Goal: Task Accomplishment & Management: Manage account settings

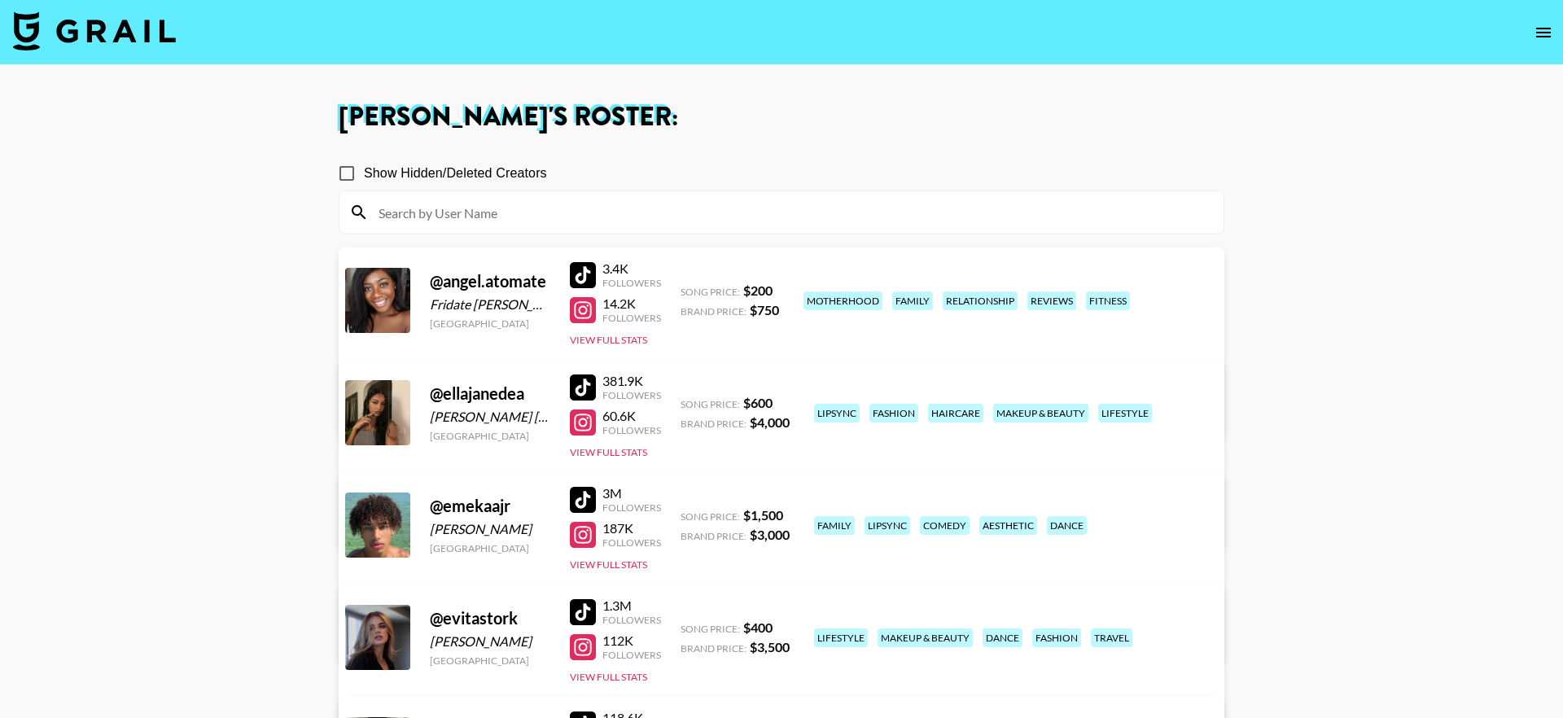
click at [85, 33] on img at bounding box center [94, 30] width 163 height 39
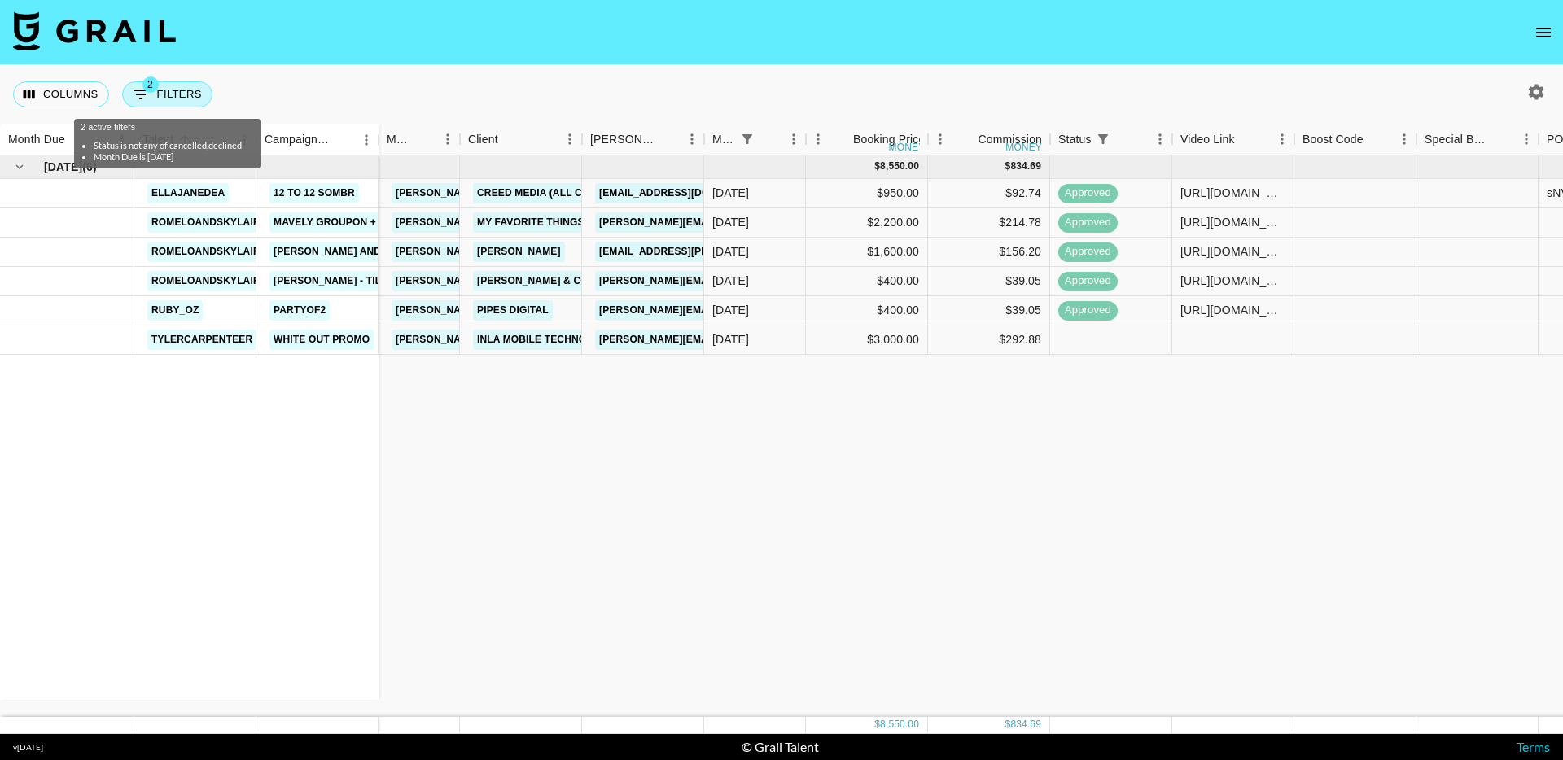
click at [170, 99] on button "2 Filters" at bounding box center [167, 94] width 90 height 26
select select "status"
select select "isNotAnyOf"
select select "monthDue2"
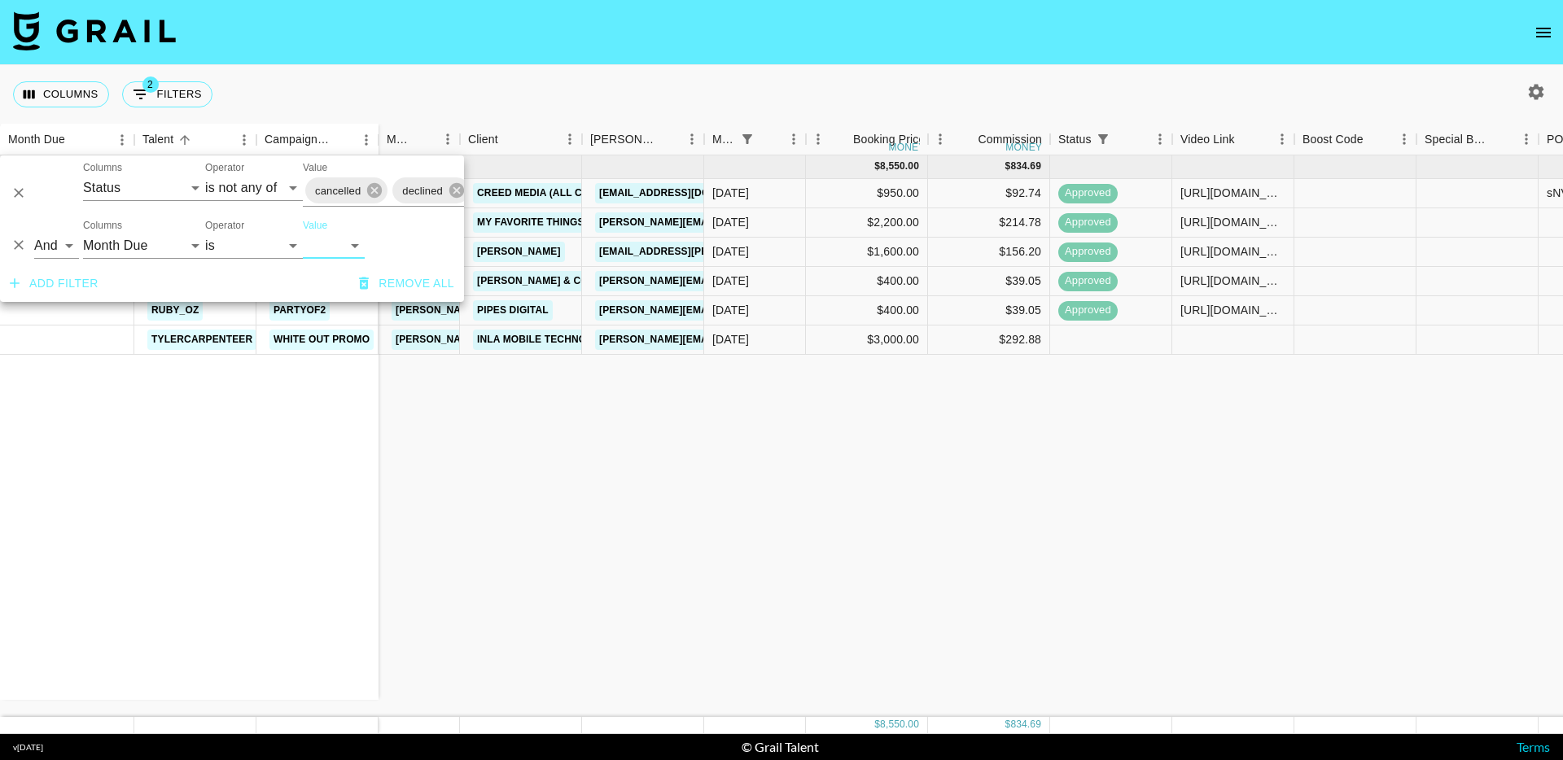
click at [335, 266] on div "Add filter Remove all" at bounding box center [232, 283] width 464 height 37
click at [335, 243] on select "Aug '26 Jul '26 Jun '26 May '26 Apr '26 Mar '26 Feb '26 Jan '26 Dec '25 Nov '25…" at bounding box center [334, 246] width 62 height 26
select select "Jul '25"
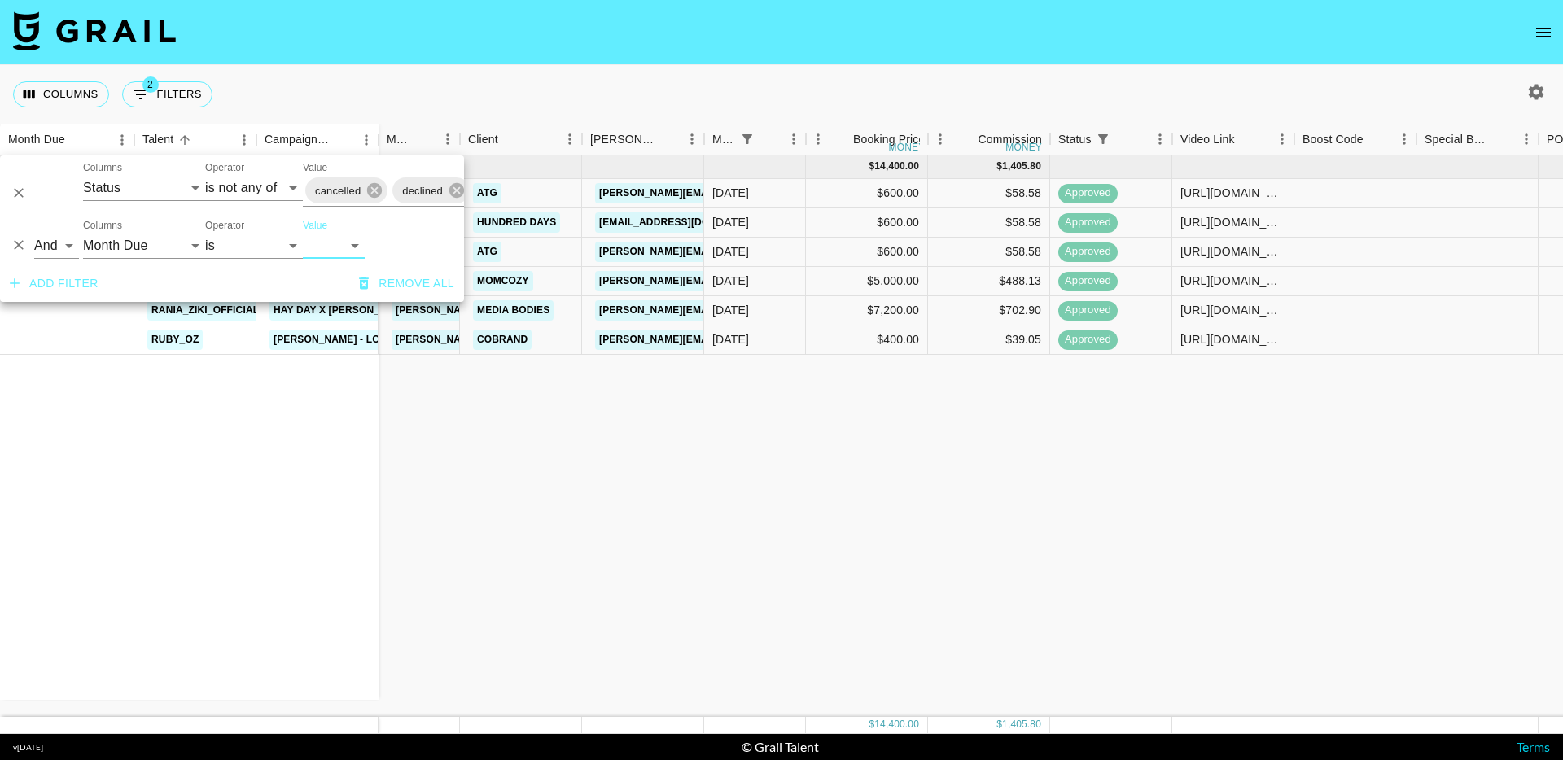
click at [496, 67] on div "Columns 2 Filters + Booking" at bounding box center [781, 94] width 1563 height 59
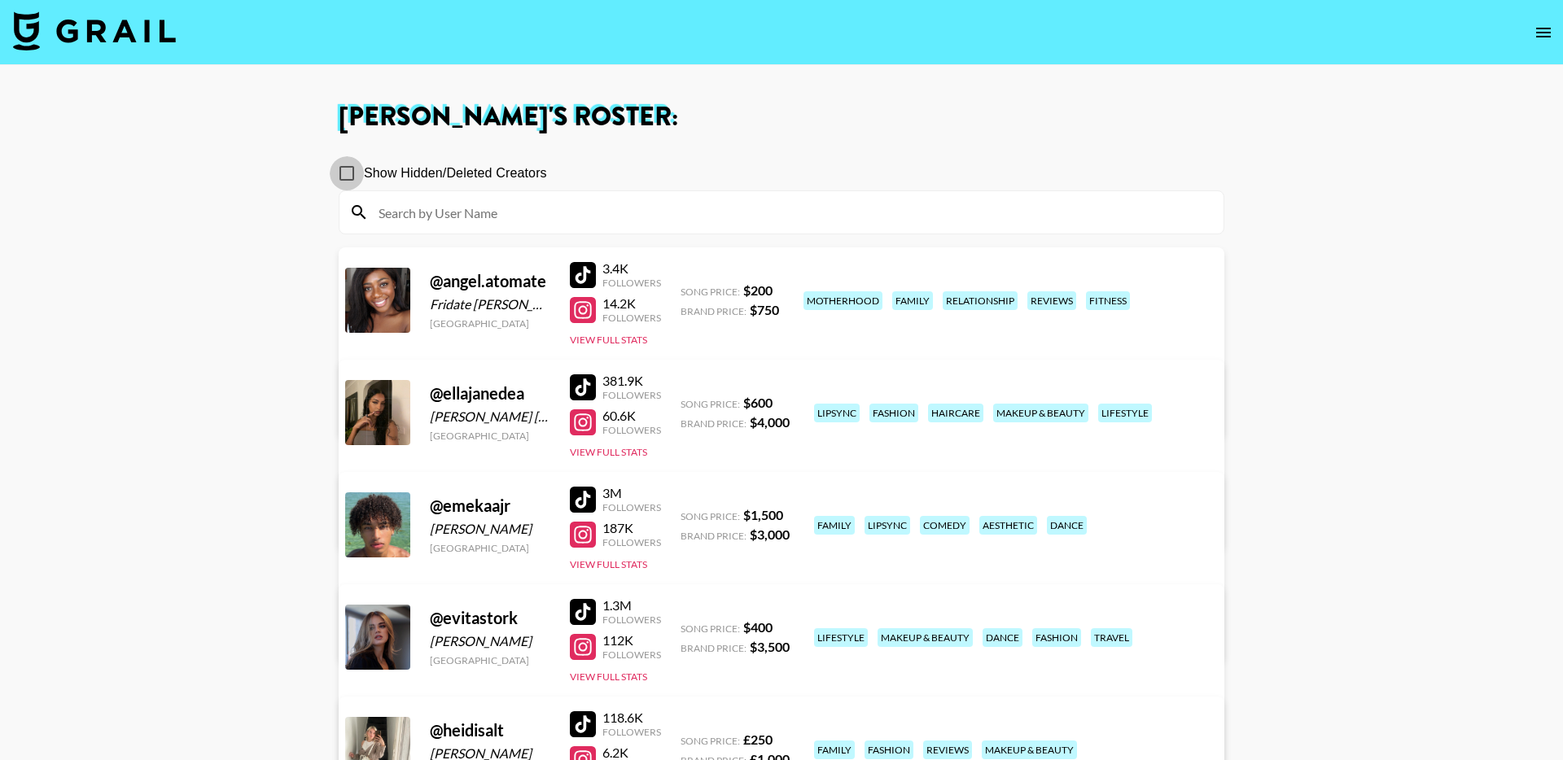
click at [355, 177] on input "Show Hidden/Deleted Creators" at bounding box center [347, 173] width 34 height 34
checkbox input "true"
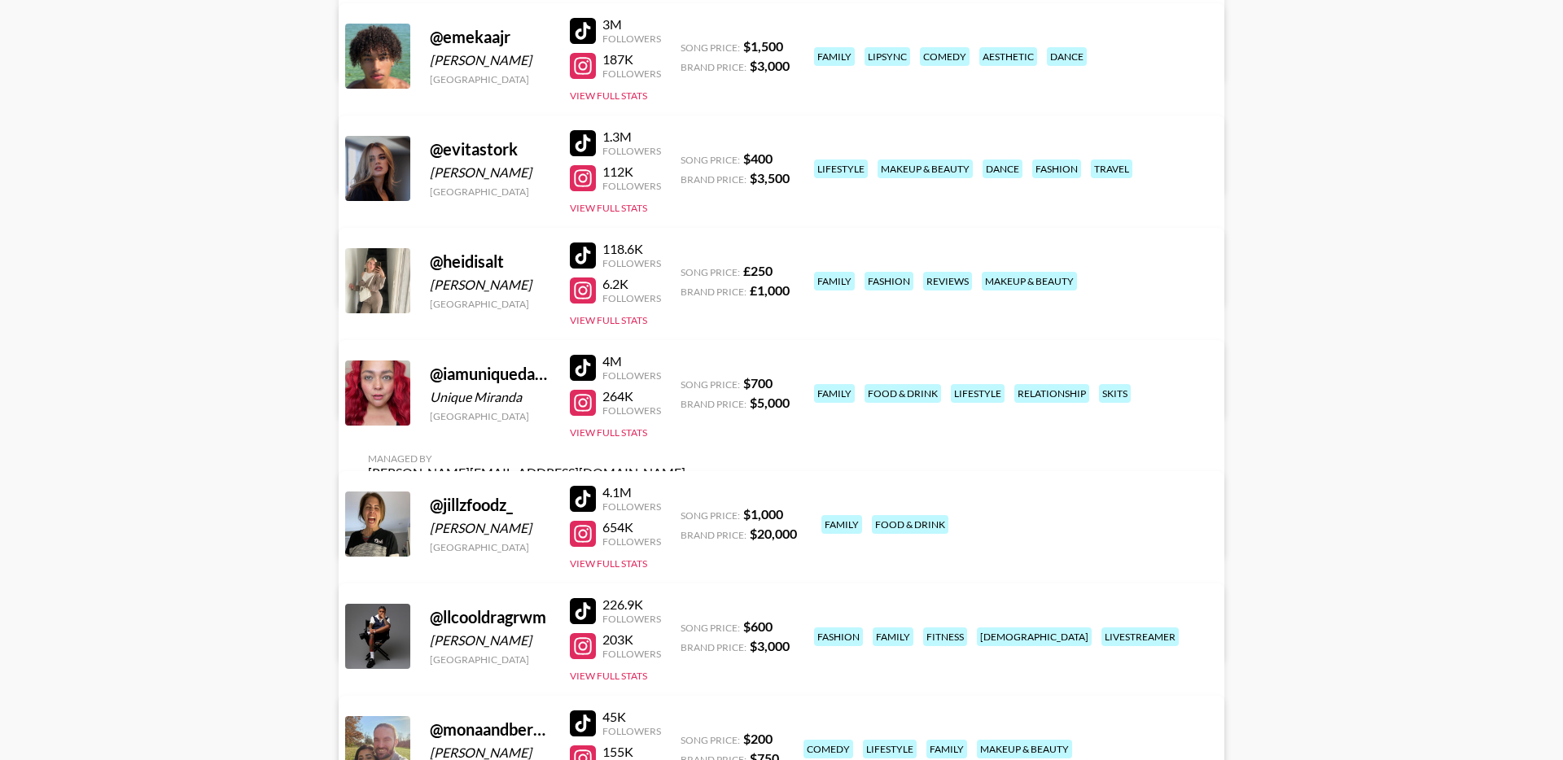
scroll to position [614, 0]
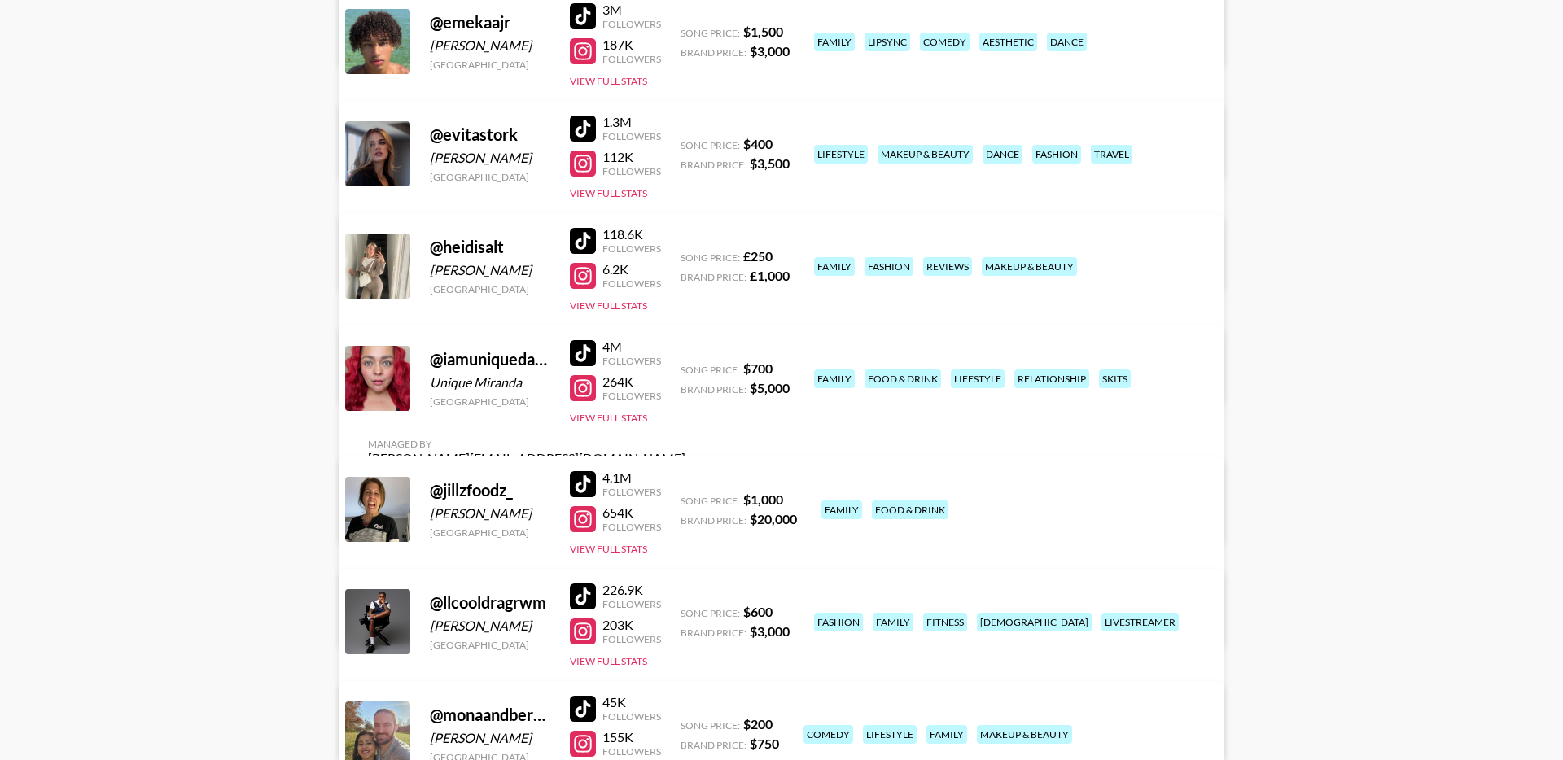
click at [685, 507] on link "View/Edit Details" at bounding box center [526, 515] width 317 height 16
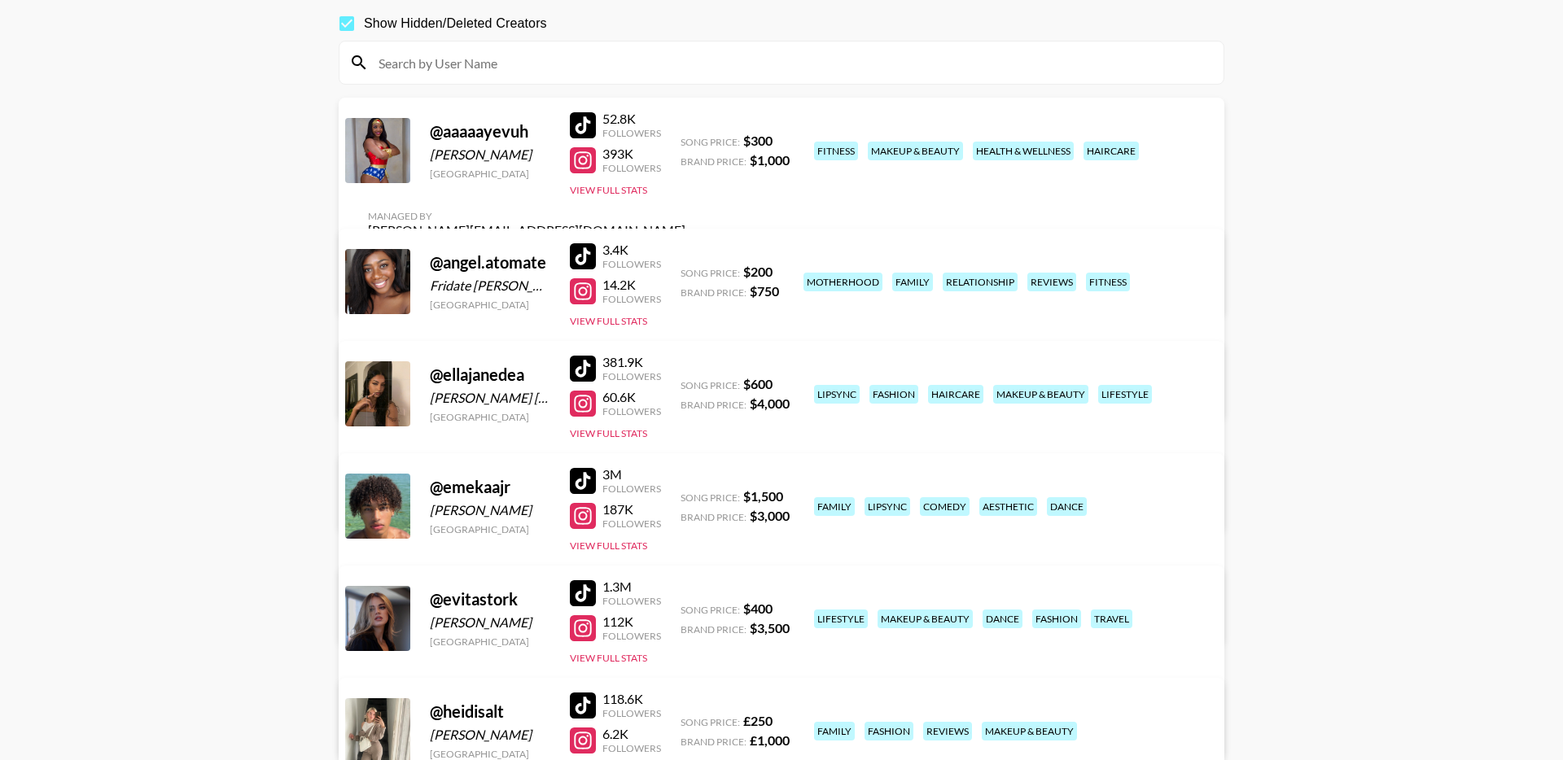
scroll to position [0, 0]
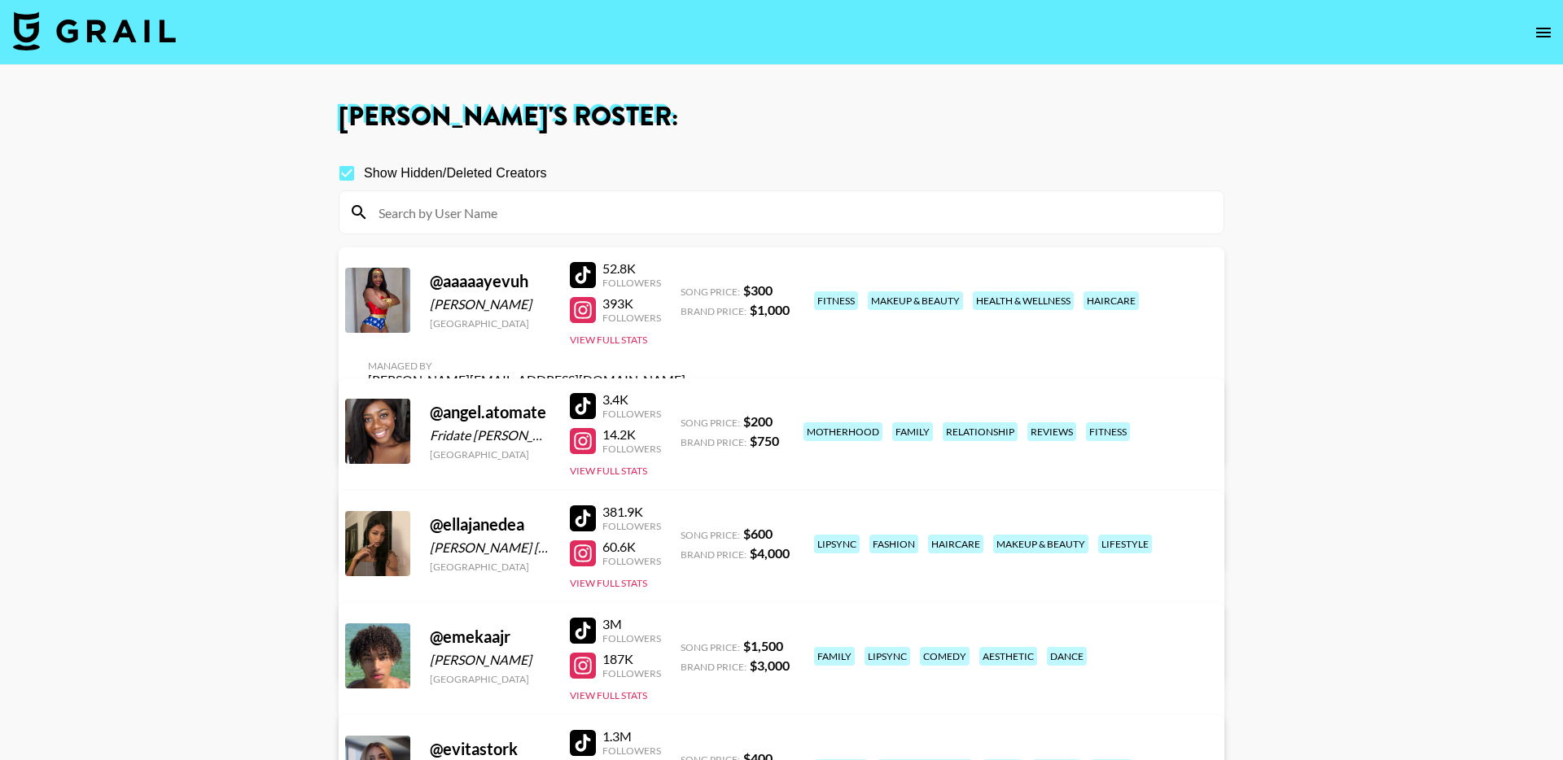
click at [581, 280] on div at bounding box center [583, 275] width 26 height 26
click at [574, 308] on div at bounding box center [583, 310] width 26 height 26
click at [109, 39] on img at bounding box center [94, 30] width 163 height 39
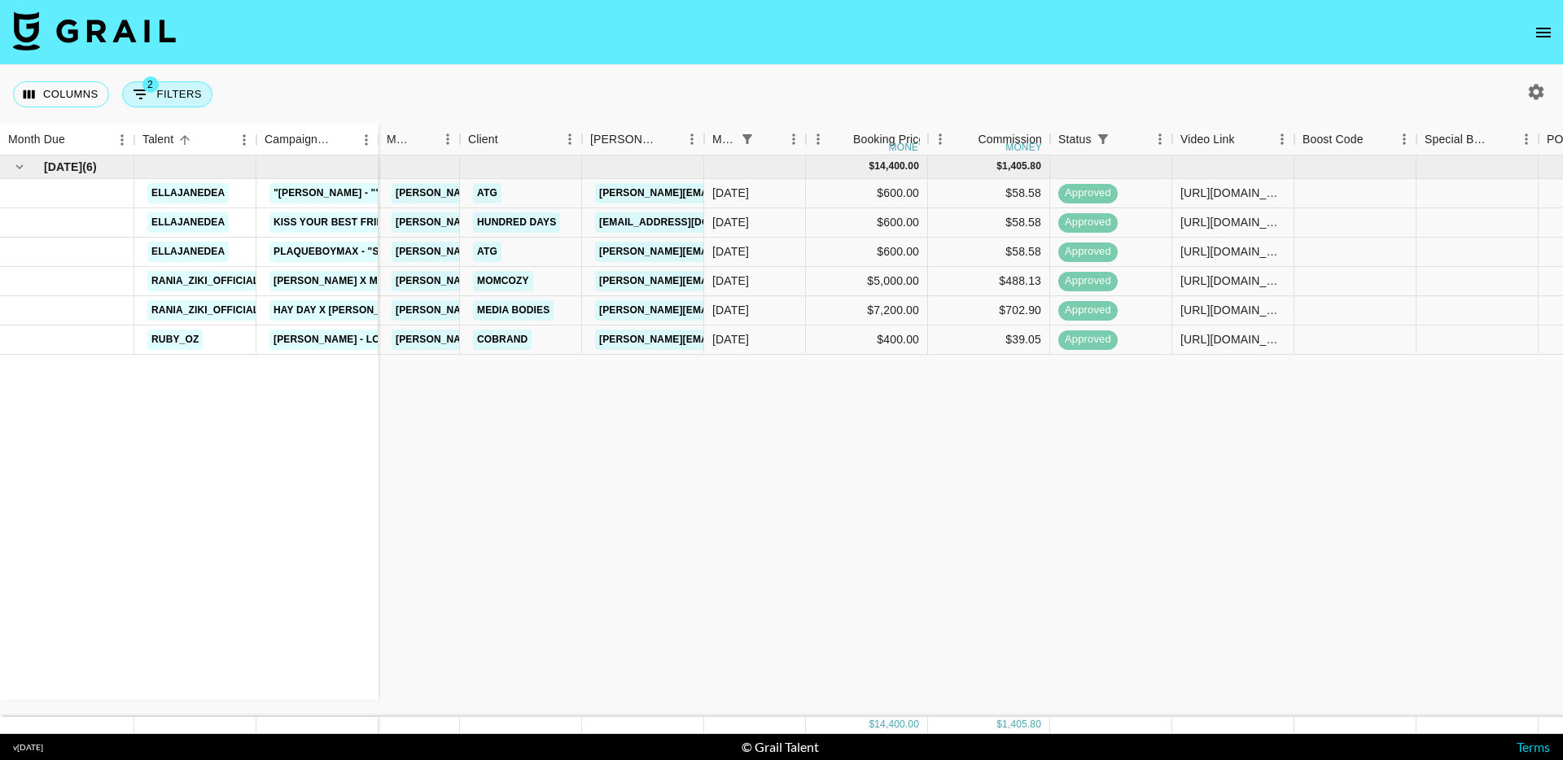
click at [168, 94] on button "2 Filters" at bounding box center [167, 94] width 90 height 26
select select "status"
select select "isNotAnyOf"
select select "monthDue2"
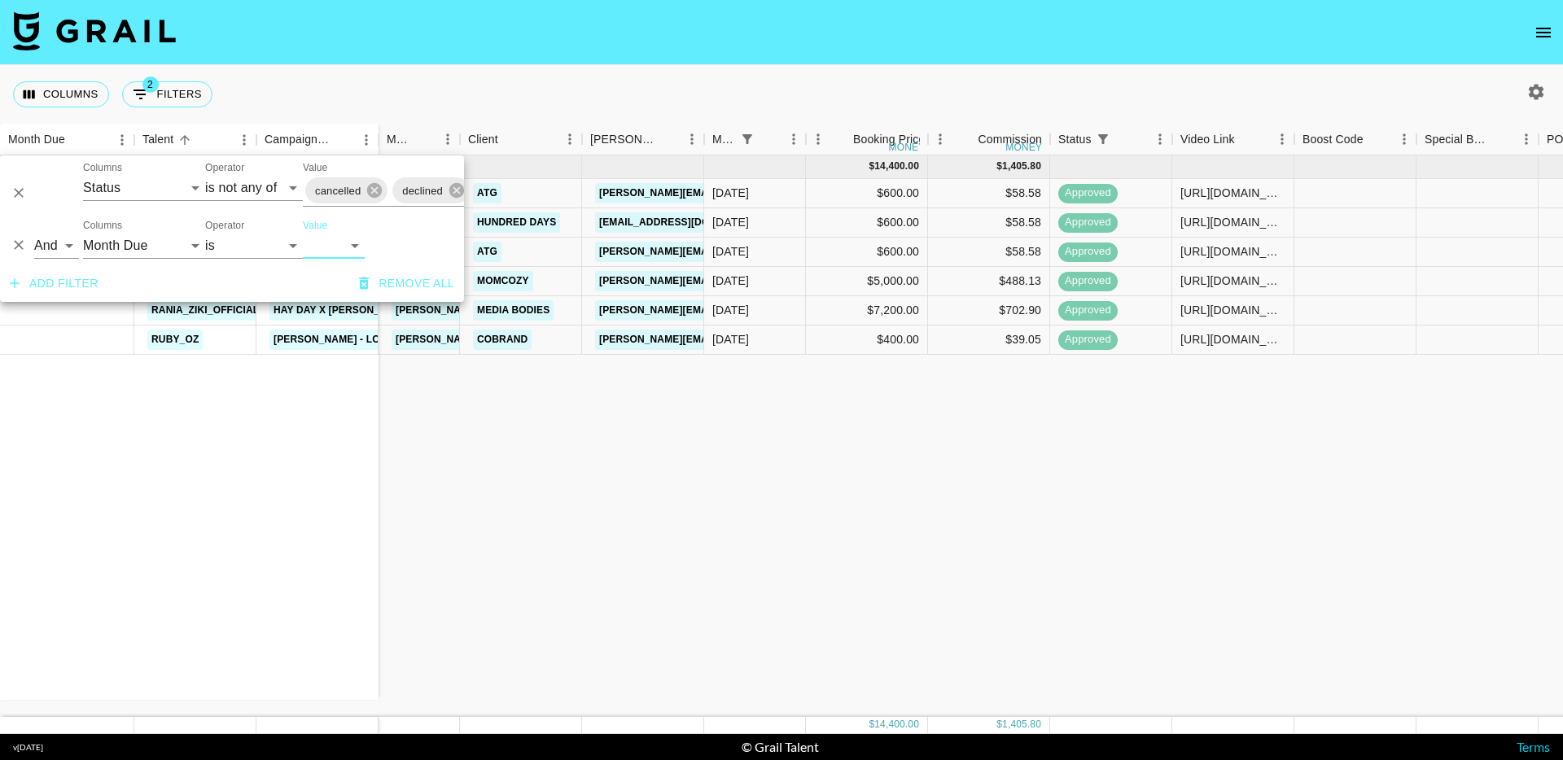
click at [342, 247] on select "Aug '26 Jul '26 Jun '26 May '26 Apr '26 Mar '26 Feb '26 Jan '26 Dec '25 Nov '25…" at bounding box center [334, 246] width 62 height 26
select select "Aug '25"
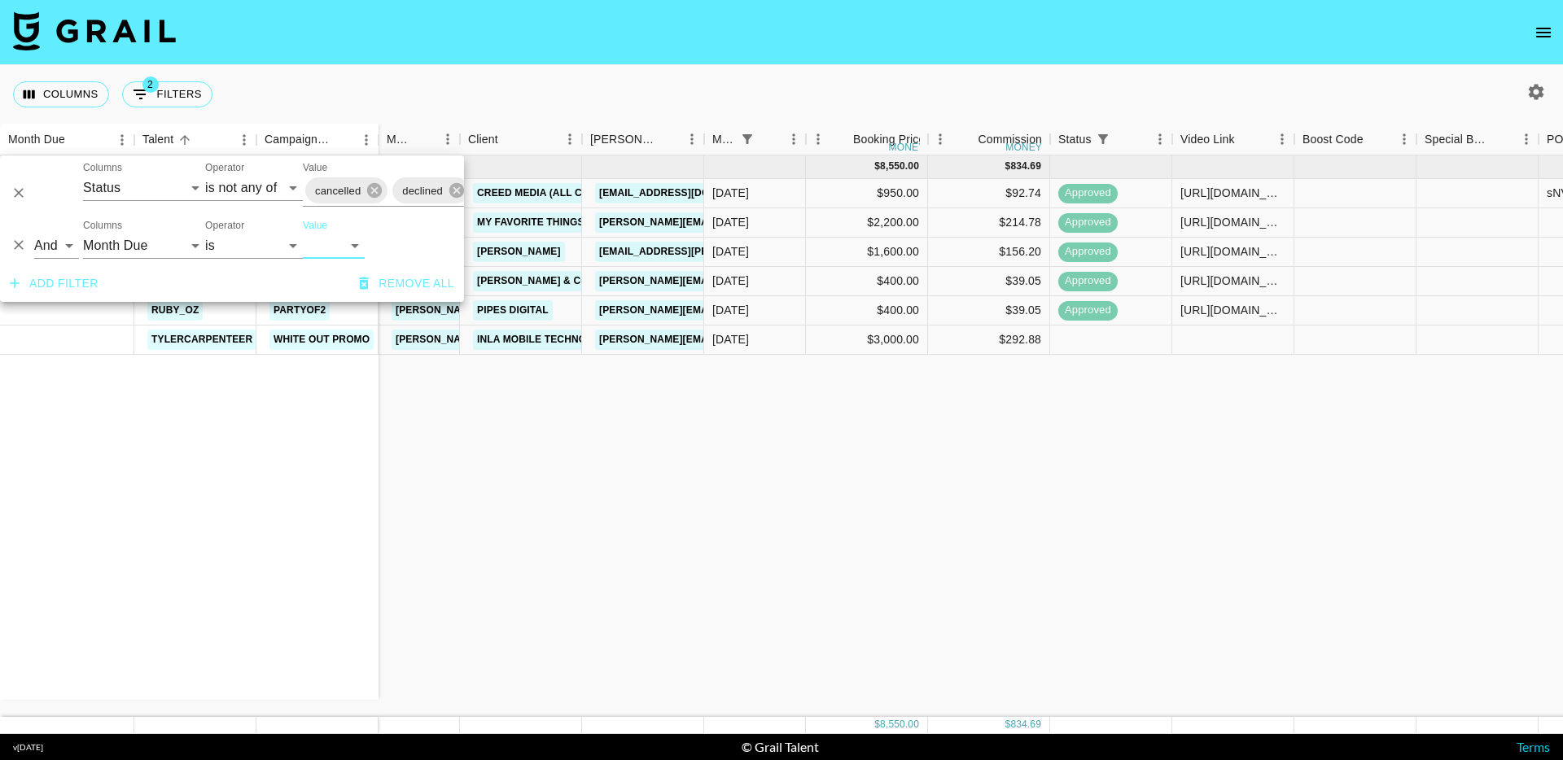
click at [816, 505] on div "Aug '25 ( 6 ) ellajanedea 12 to 12 sombr romeloandskylair Mavely Groupon + Melo…" at bounding box center [1229, 436] width 2458 height 562
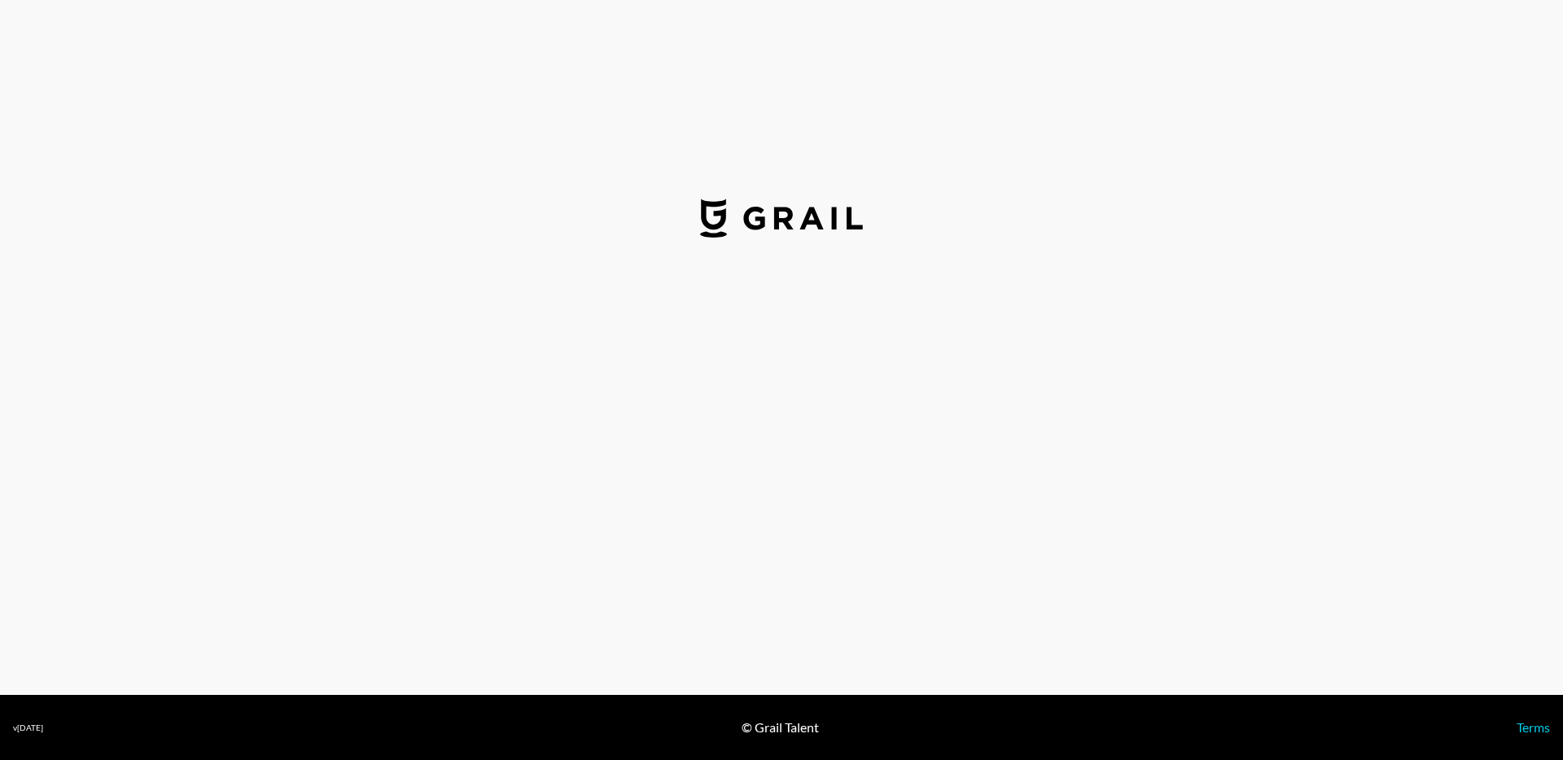
select select "USD"
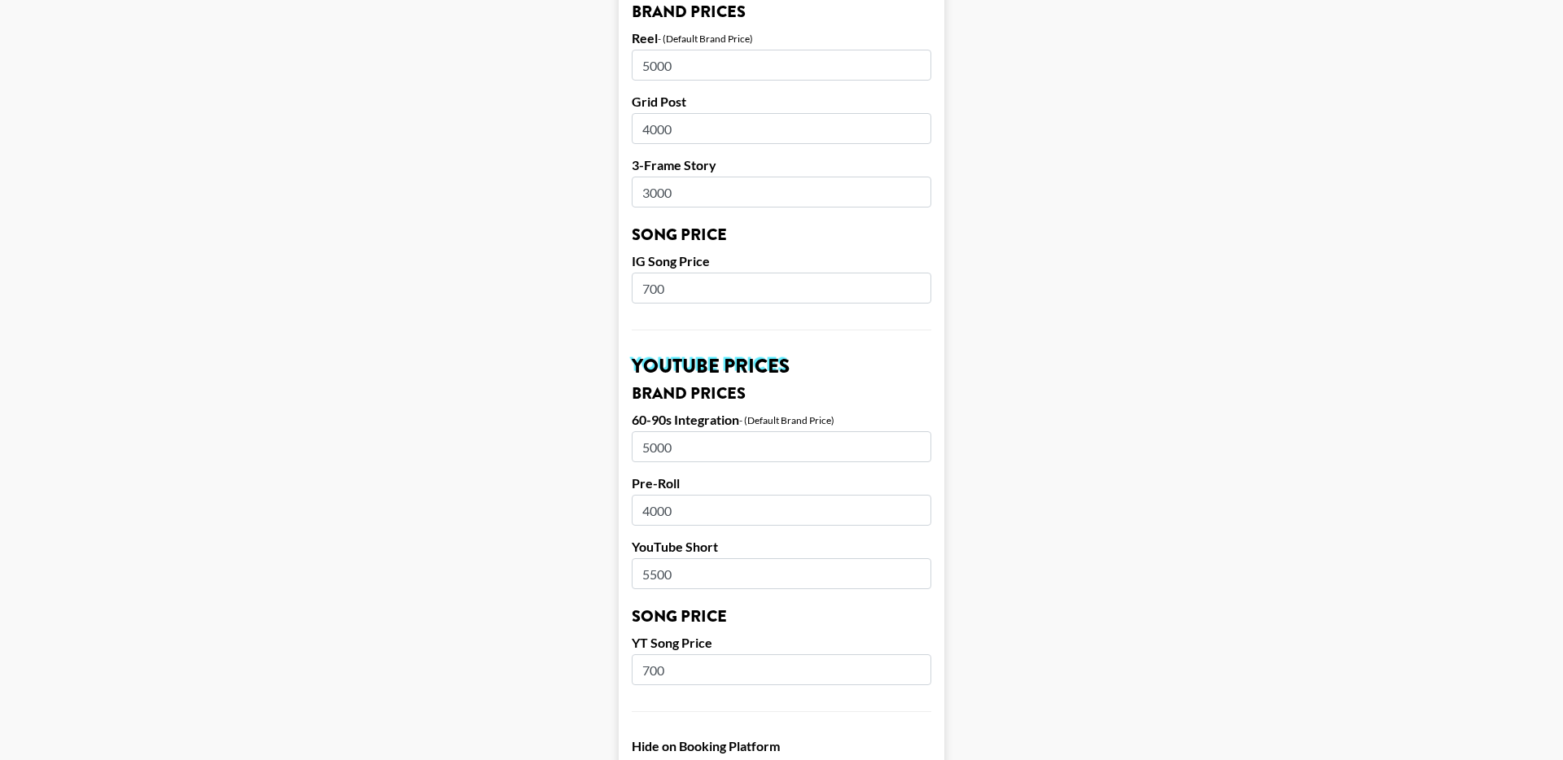
scroll to position [1448, 0]
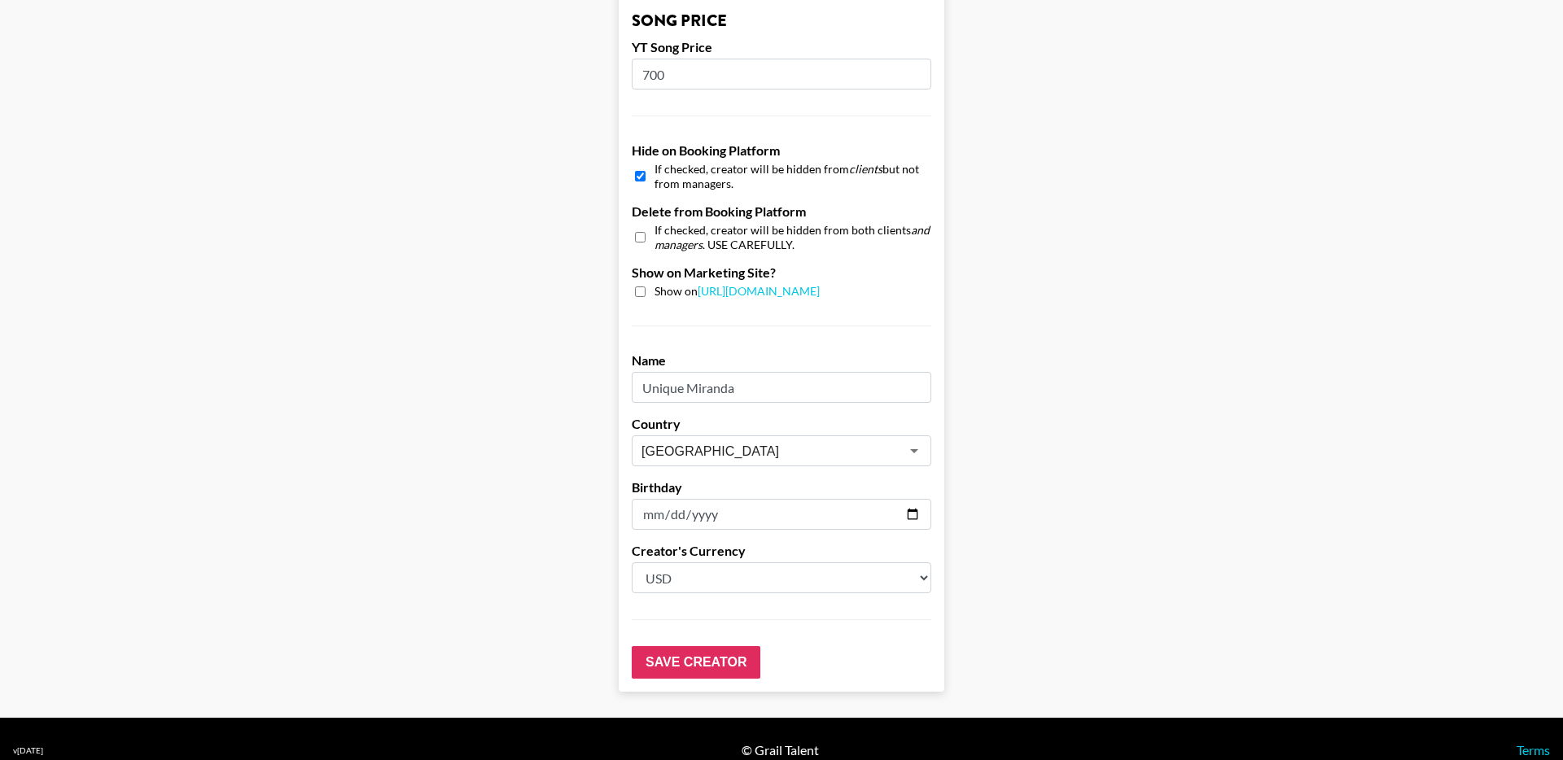
click at [639, 164] on input "checkbox" at bounding box center [640, 176] width 11 height 24
checkbox input "false"
click at [683, 646] on input "Save Creator" at bounding box center [696, 662] width 129 height 33
click at [678, 649] on input "Save Creator" at bounding box center [696, 662] width 129 height 33
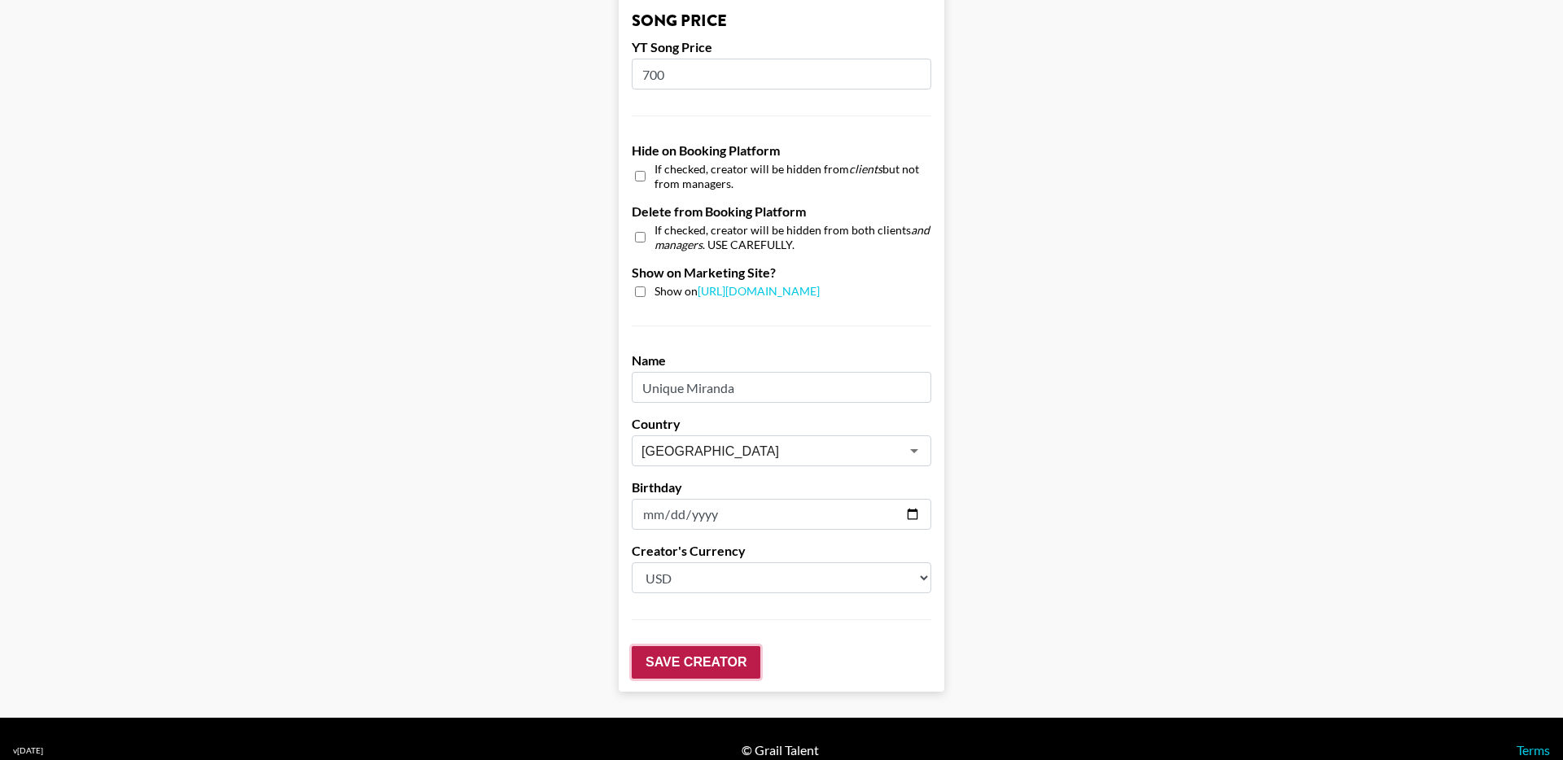
scroll to position [91, 0]
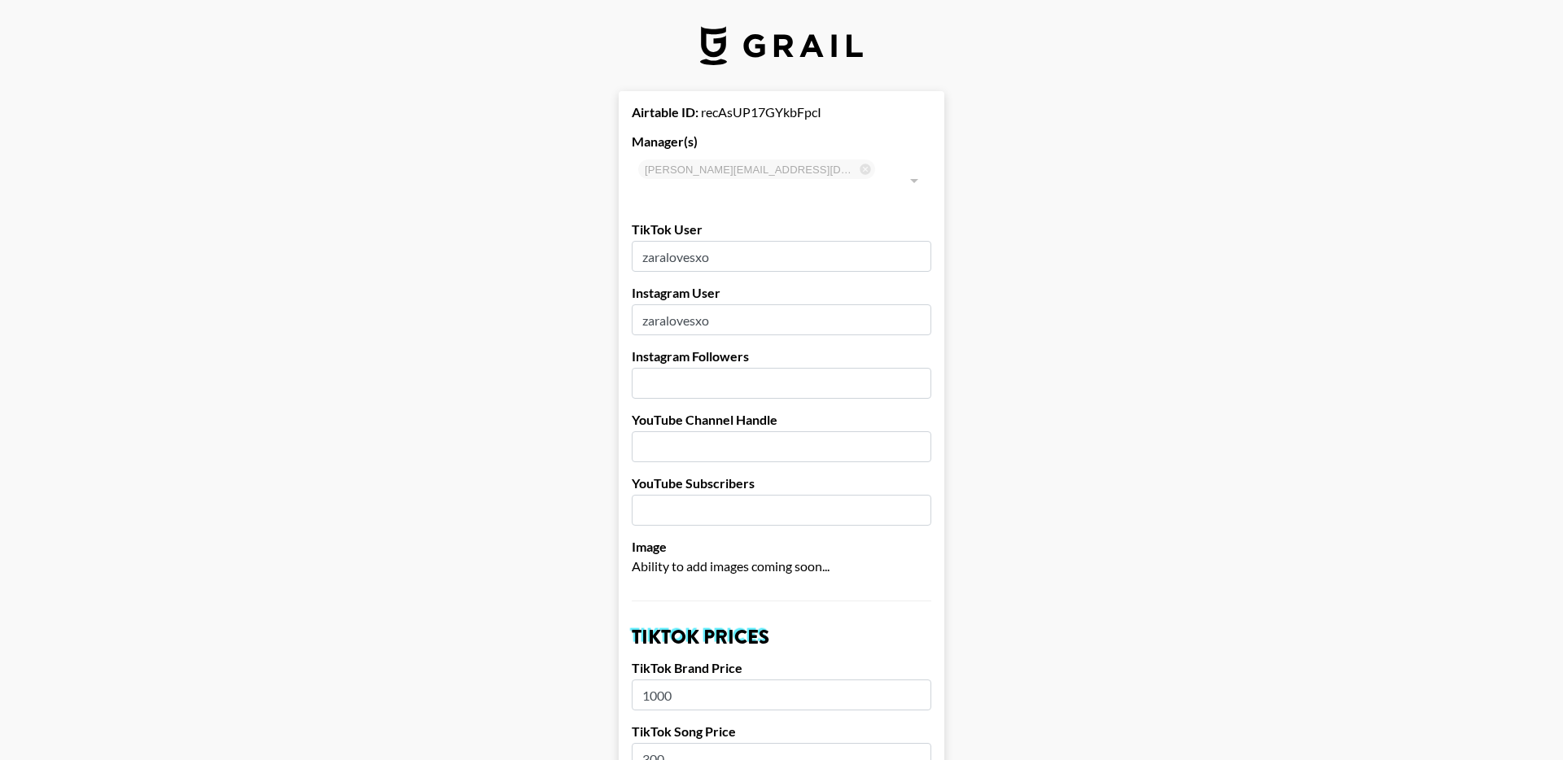
select select "GBP"
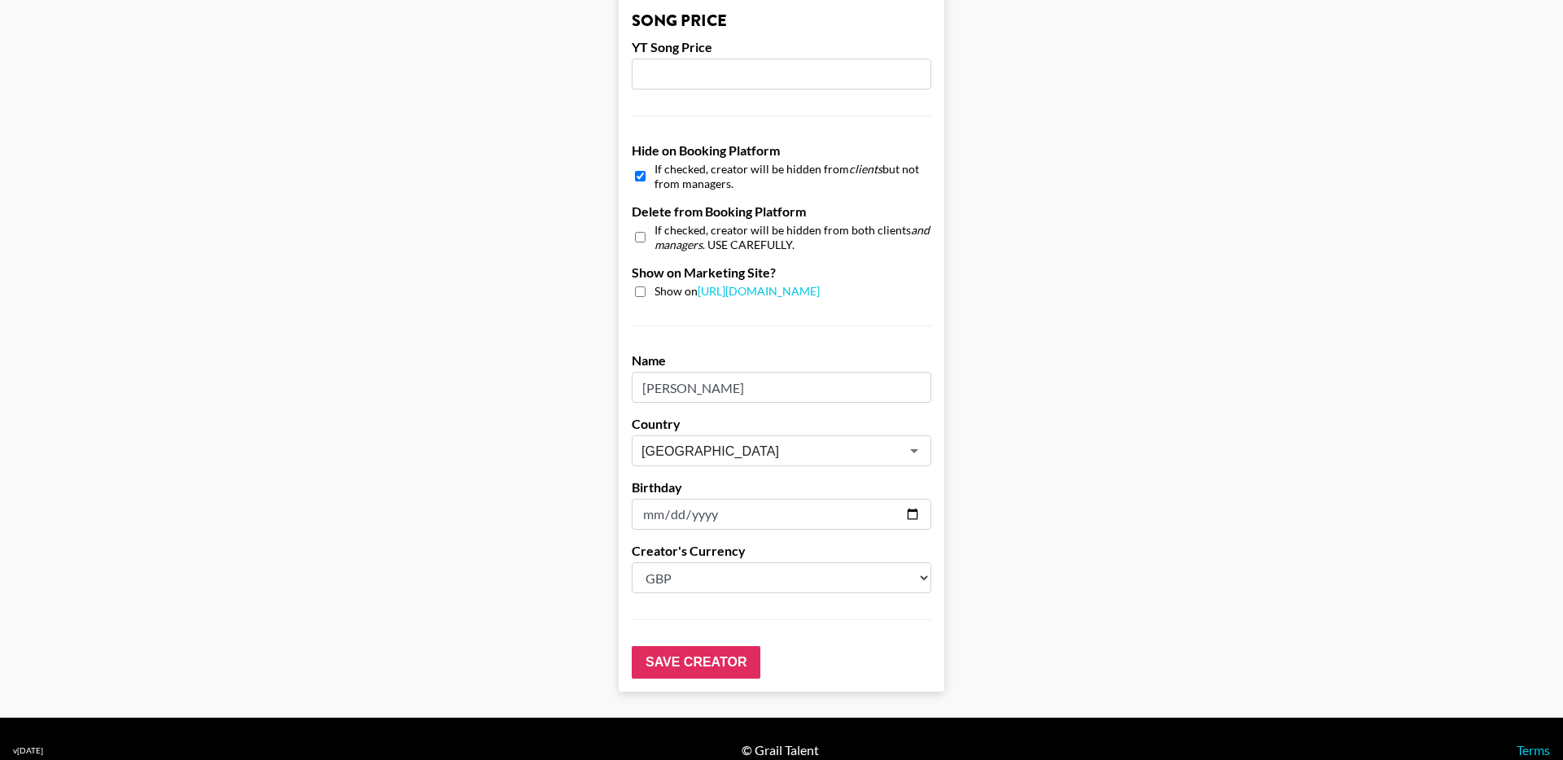
scroll to position [1442, 0]
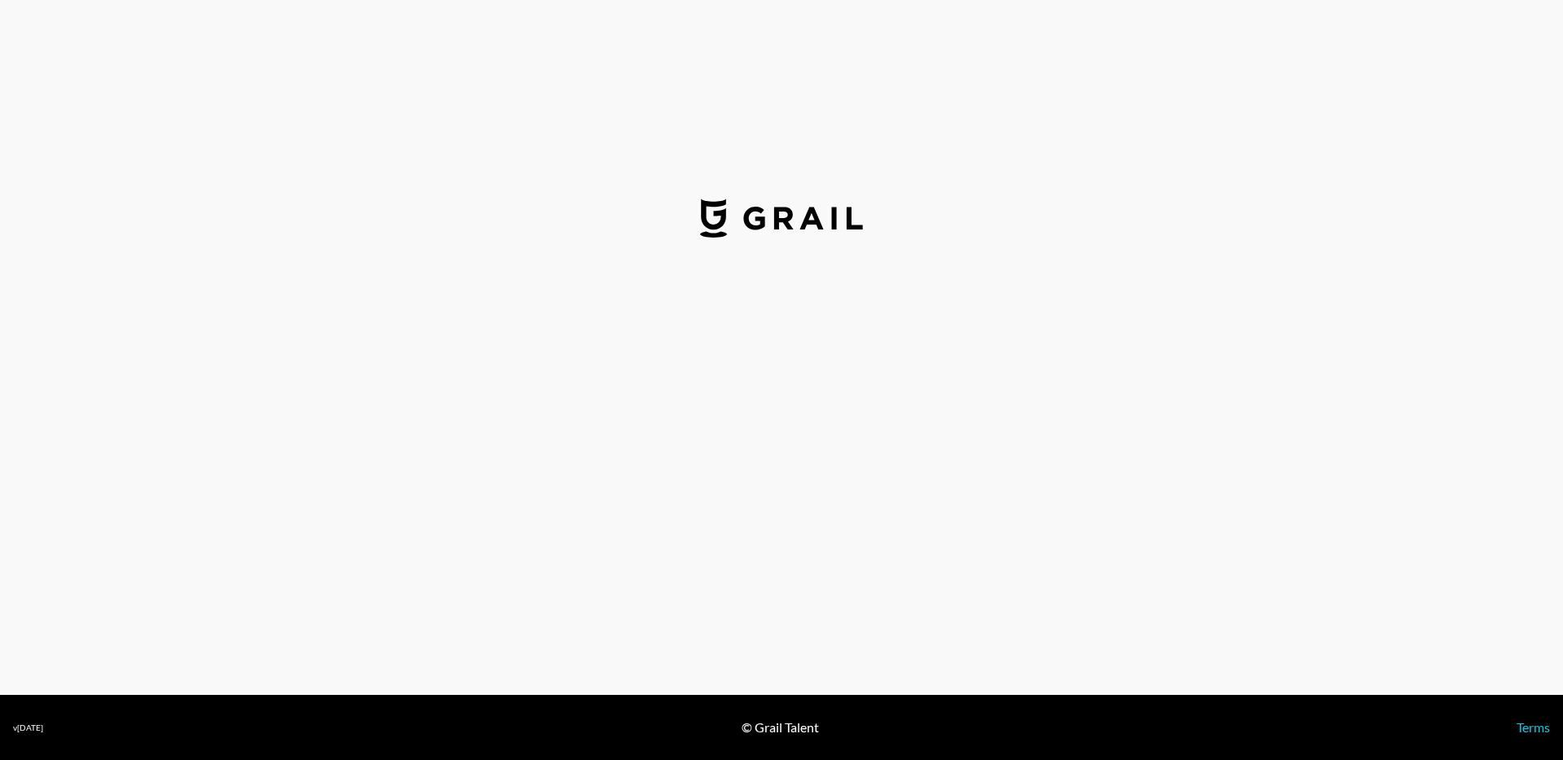
select select "USD"
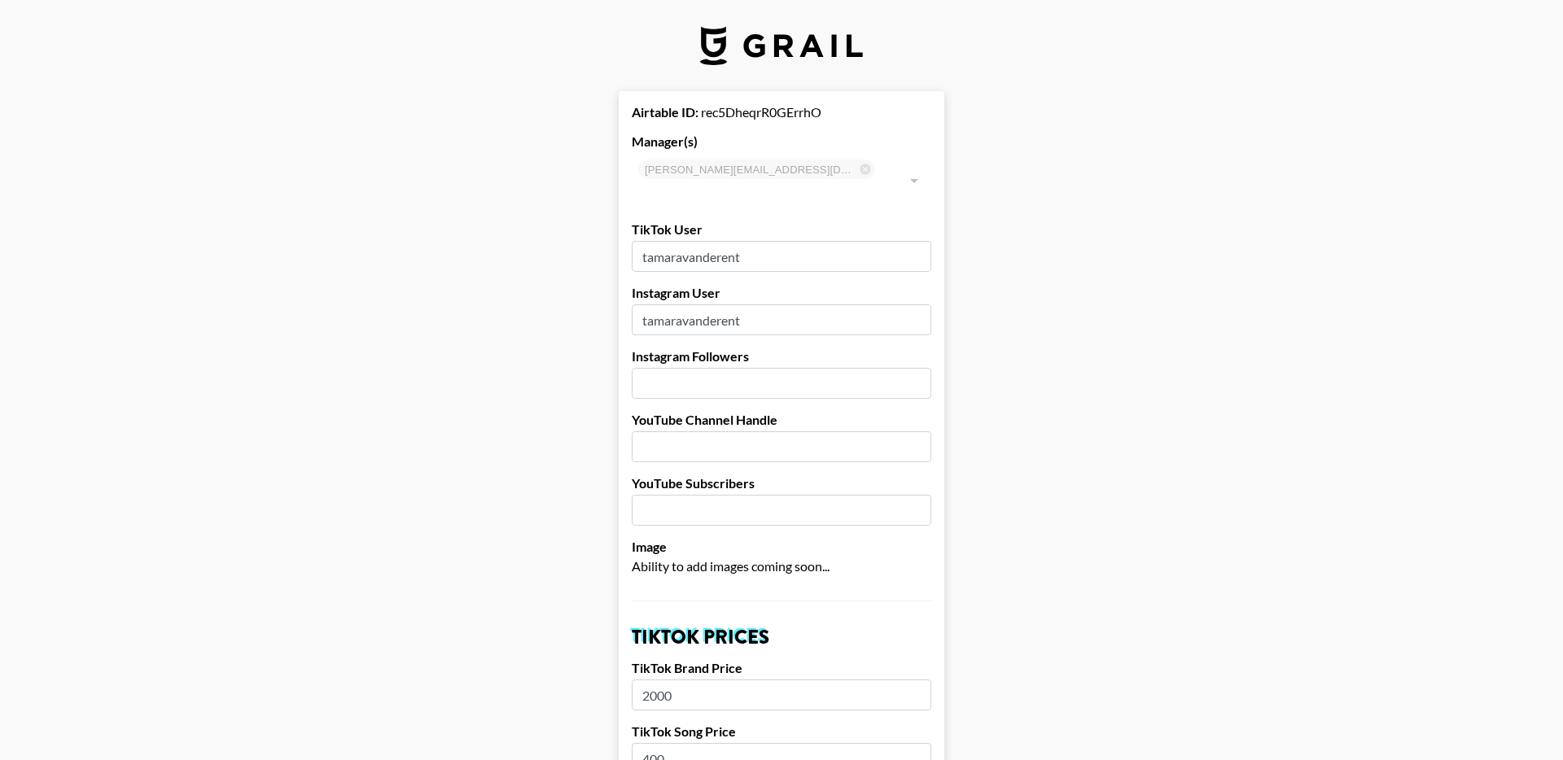
scroll to position [1448, 0]
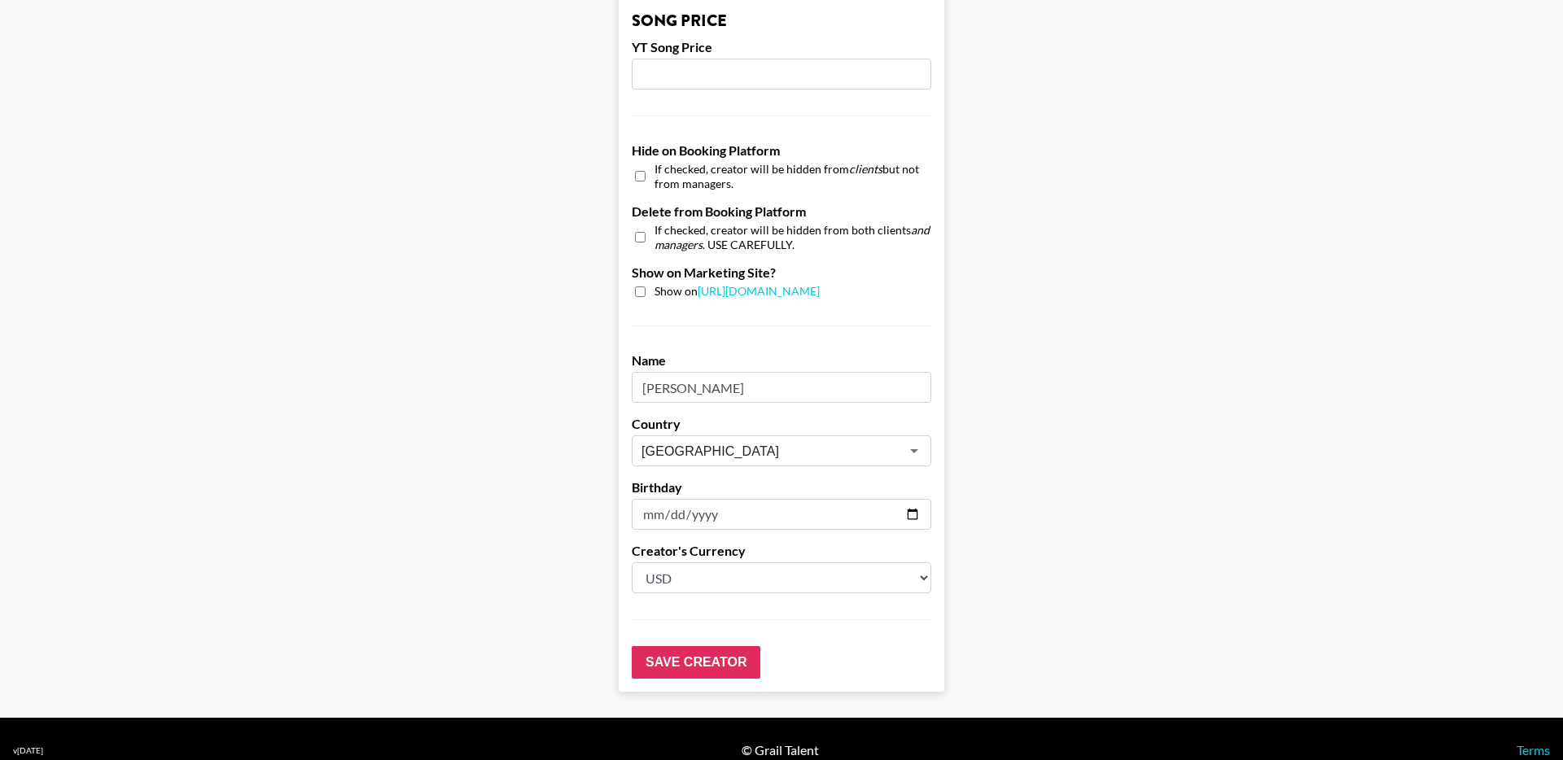
click at [640, 164] on input "checkbox" at bounding box center [640, 176] width 11 height 24
checkbox input "true"
click at [678, 649] on input "Save Creator" at bounding box center [696, 662] width 129 height 33
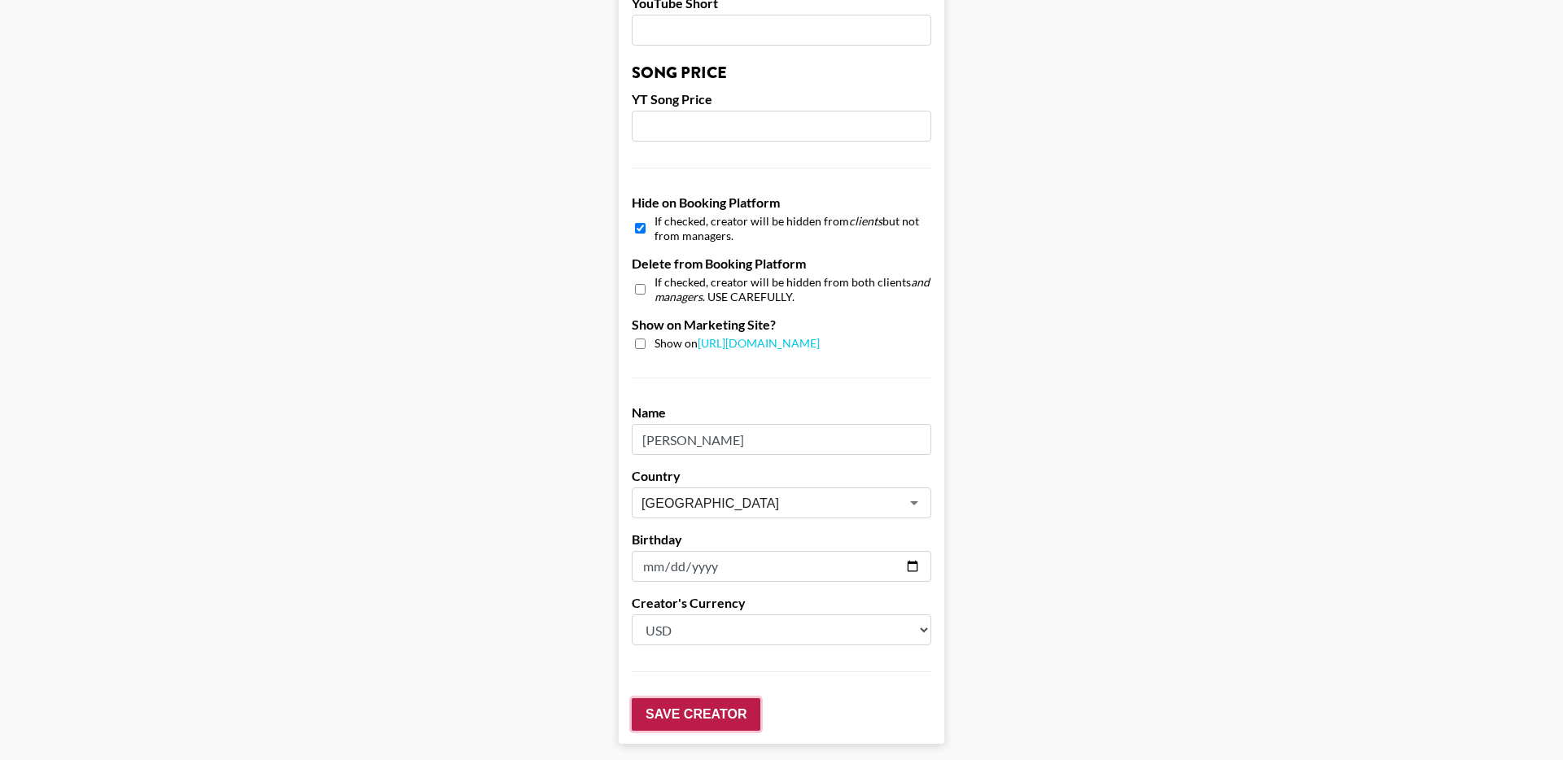
scroll to position [1500, 0]
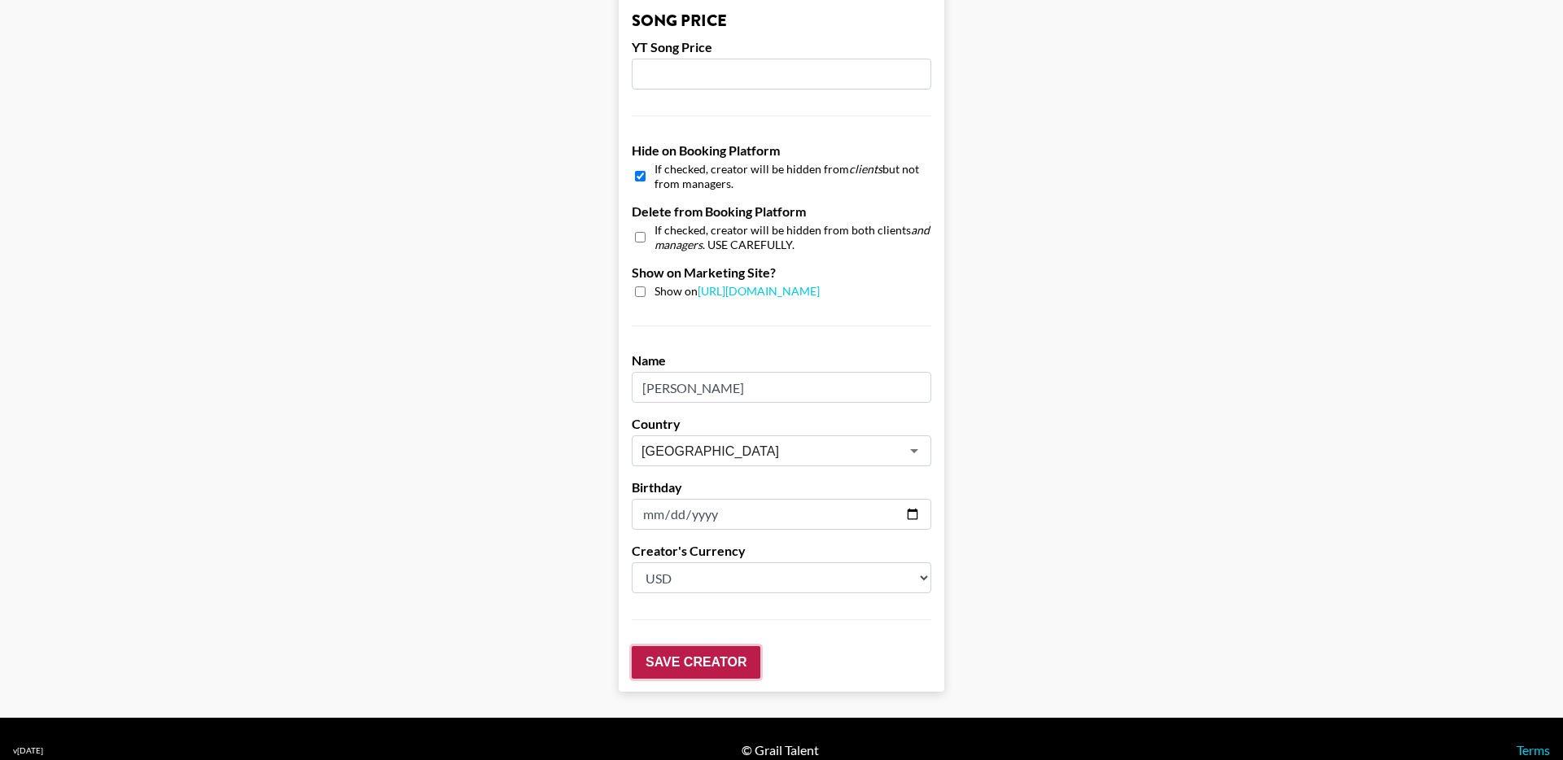
click at [672, 646] on input "Save Creator" at bounding box center [696, 662] width 129 height 33
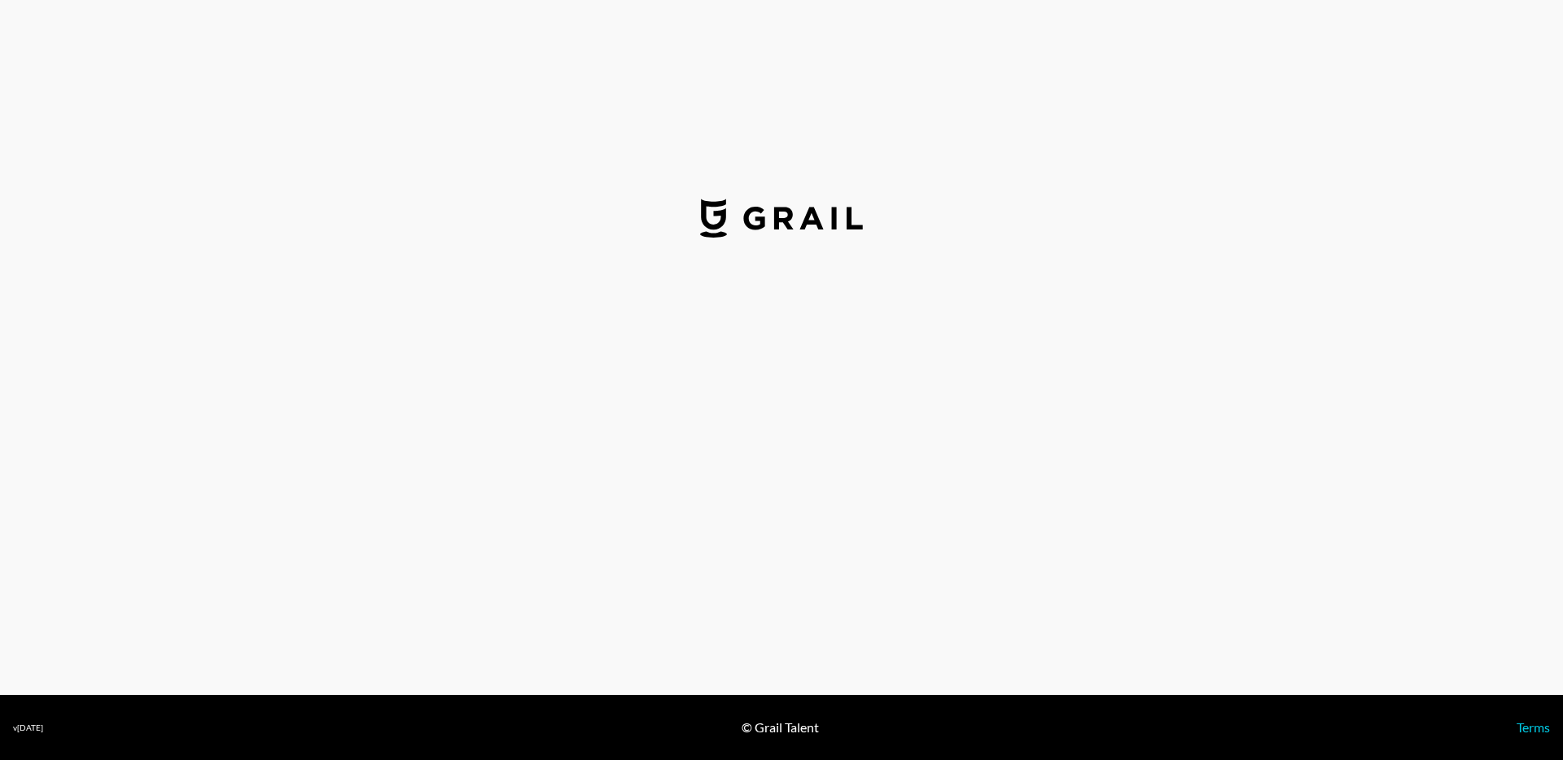
select select "USD"
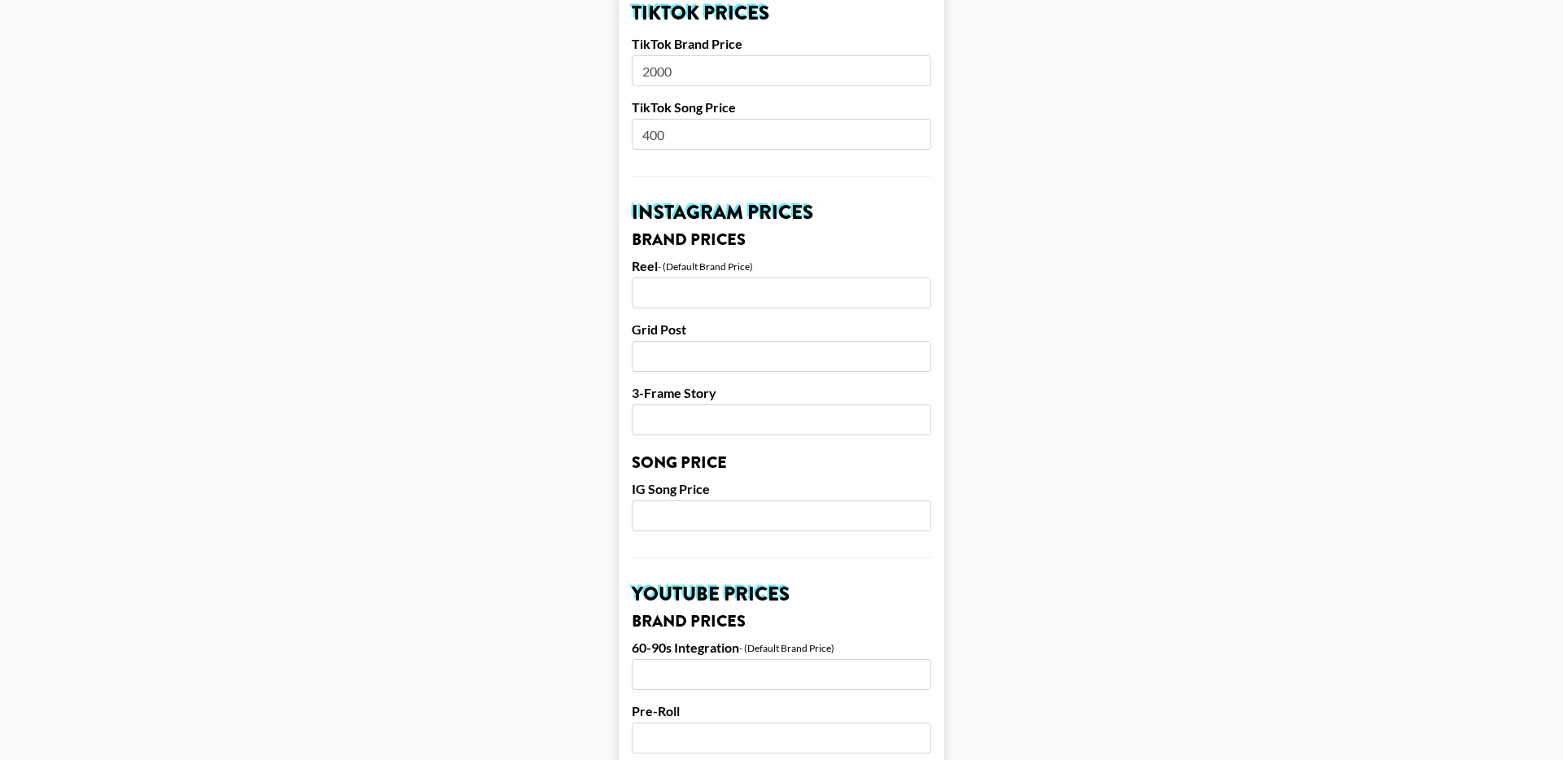
scroll to position [1448, 0]
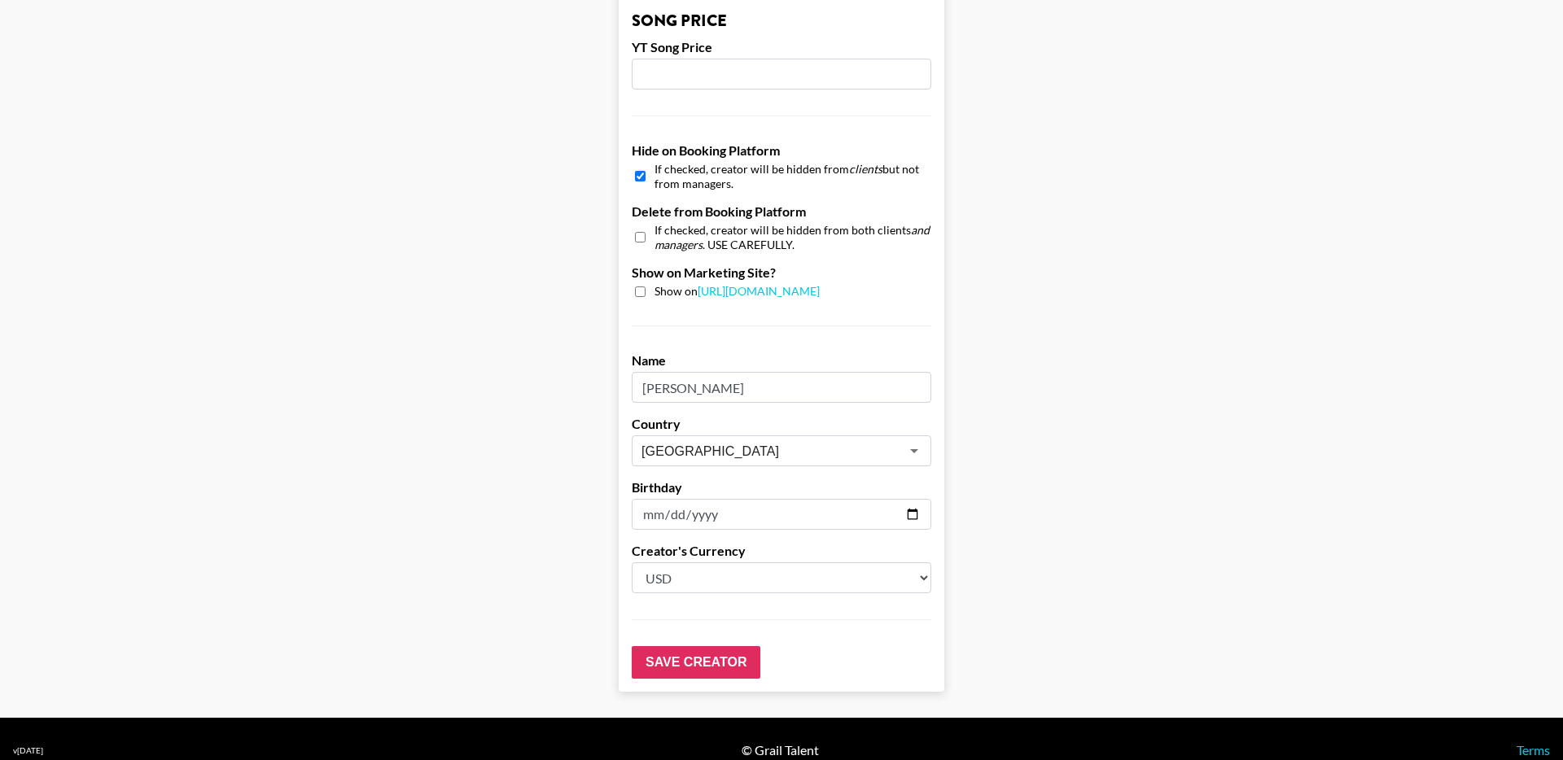
click at [640, 164] on input "checkbox" at bounding box center [640, 176] width 11 height 24
checkbox input "false"
click at [685, 646] on input "Save Creator" at bounding box center [696, 662] width 129 height 33
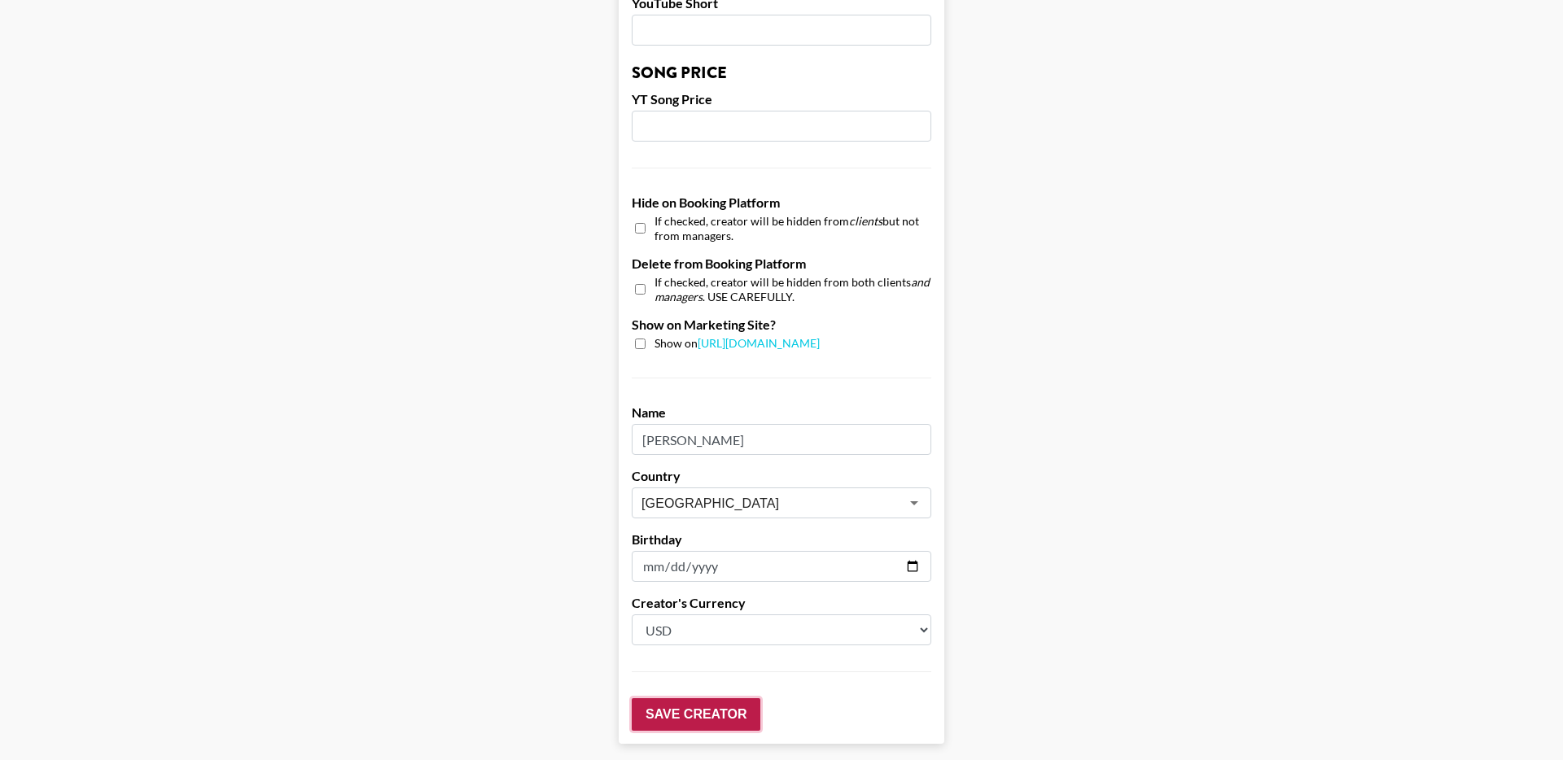
scroll to position [1500, 0]
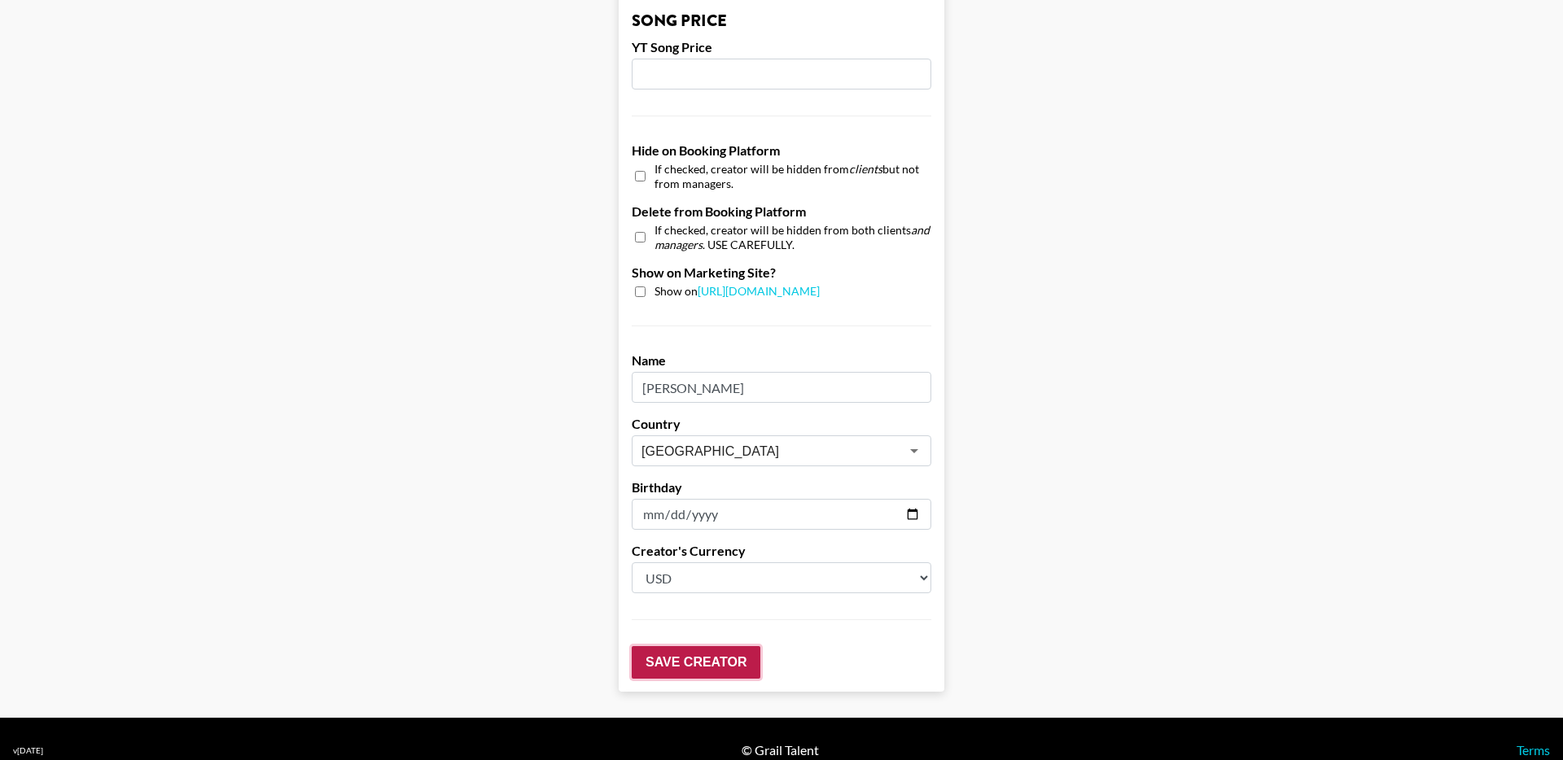
click at [684, 646] on input "Save Creator" at bounding box center [696, 662] width 129 height 33
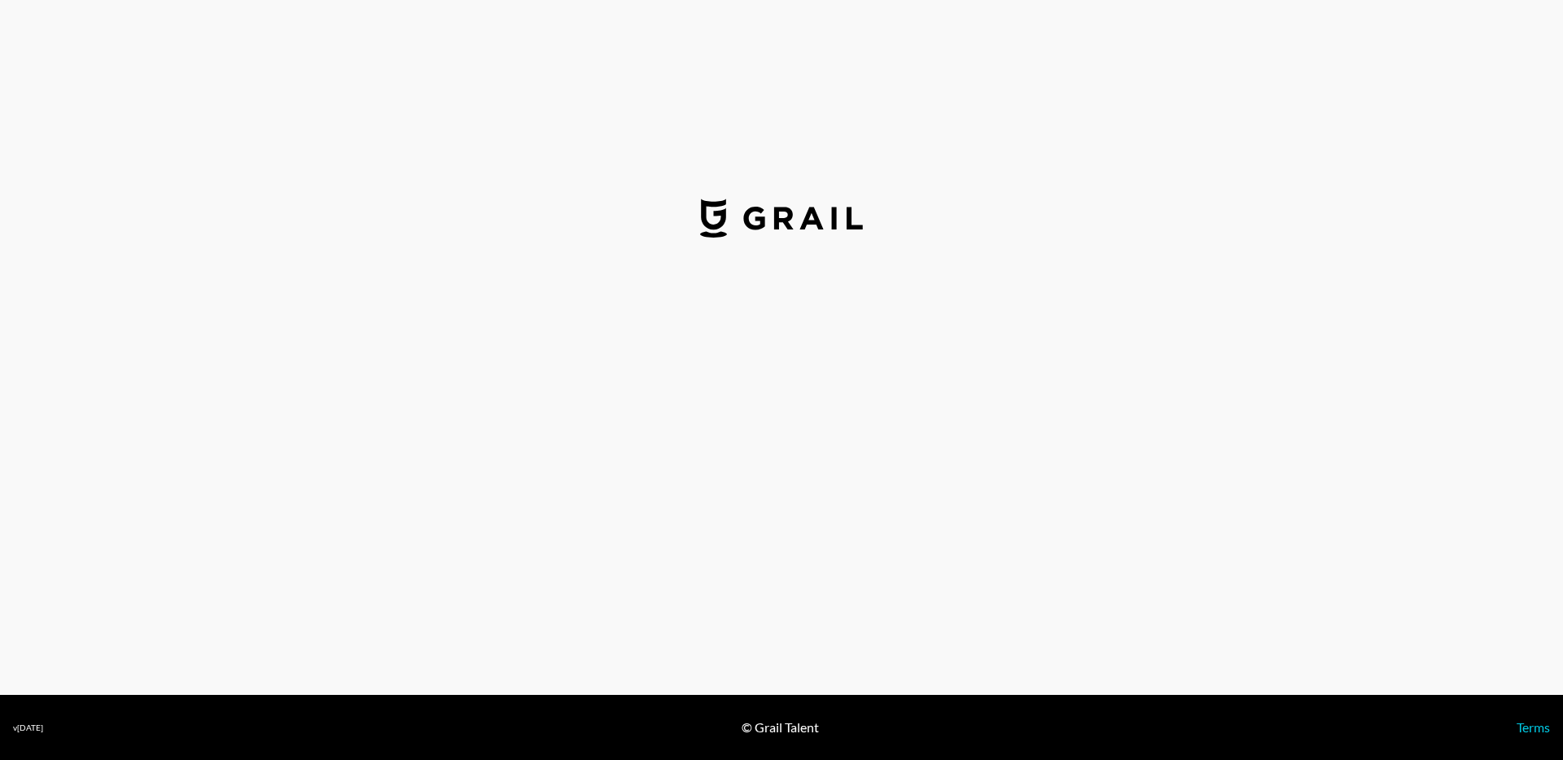
select select "USD"
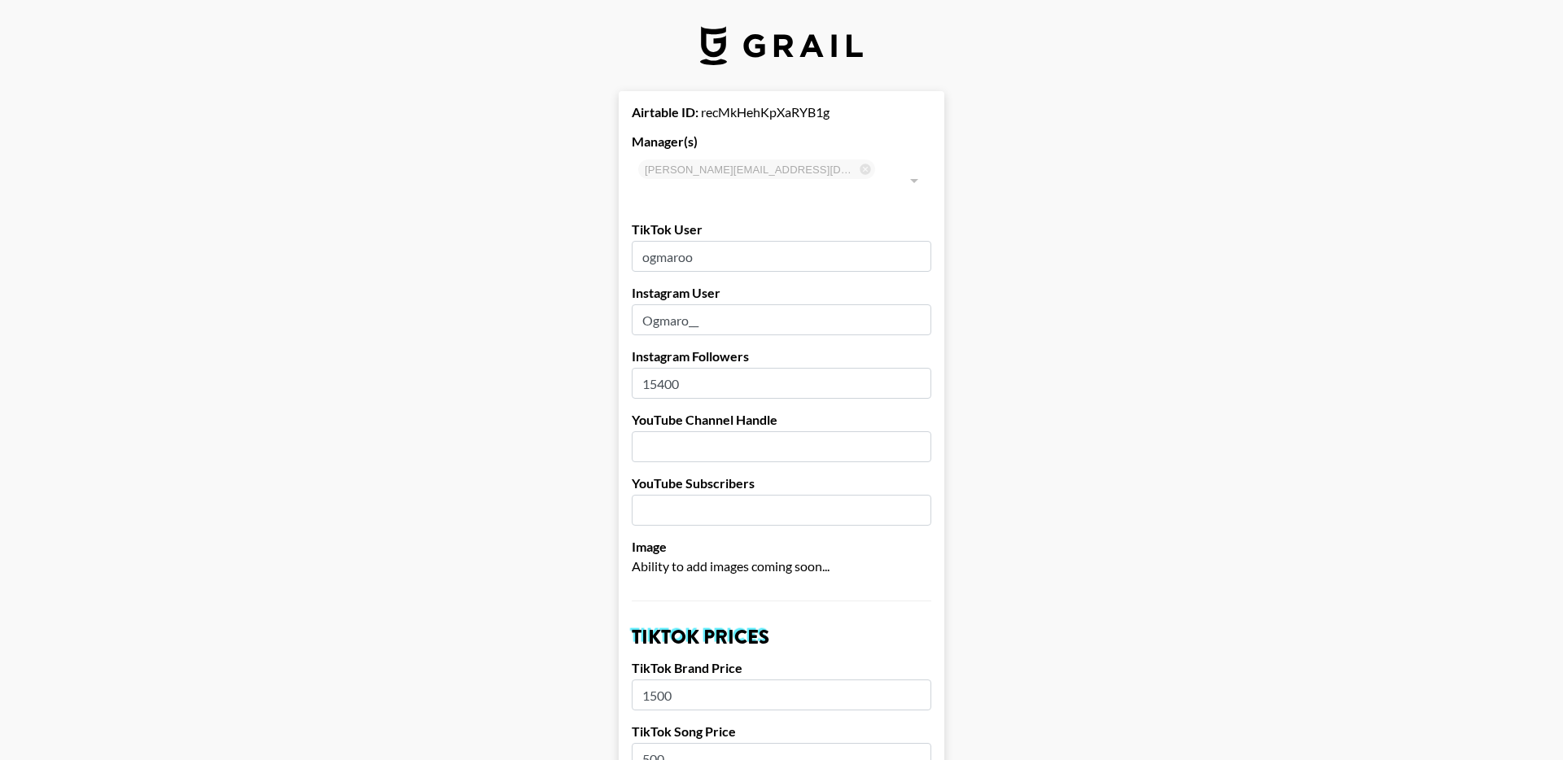
scroll to position [1448, 0]
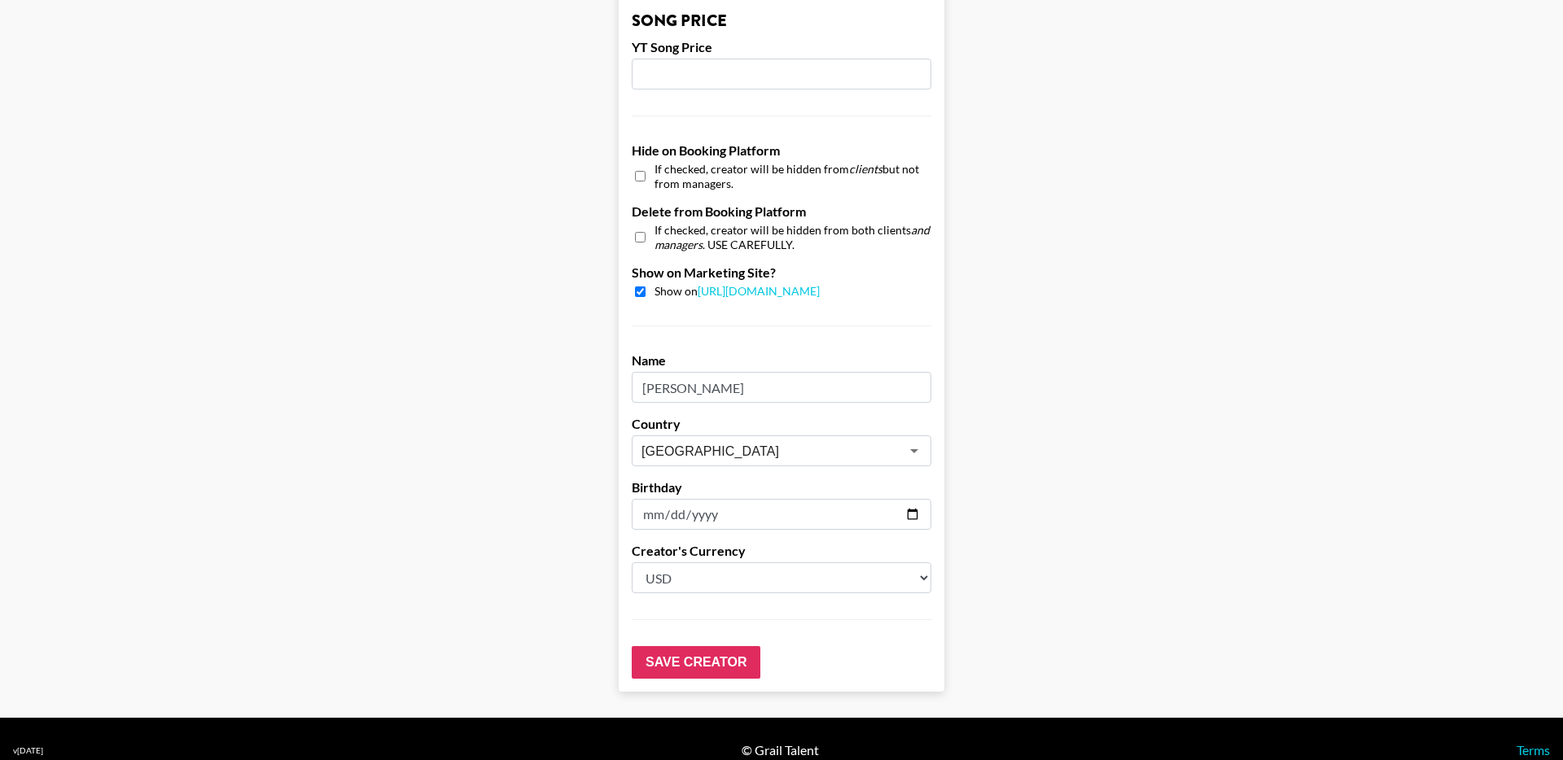
click at [640, 164] on input "checkbox" at bounding box center [640, 176] width 11 height 24
checkbox input "true"
click at [701, 646] on input "Save Creator" at bounding box center [696, 662] width 129 height 33
click at [693, 646] on input "Save Creator" at bounding box center [696, 662] width 129 height 33
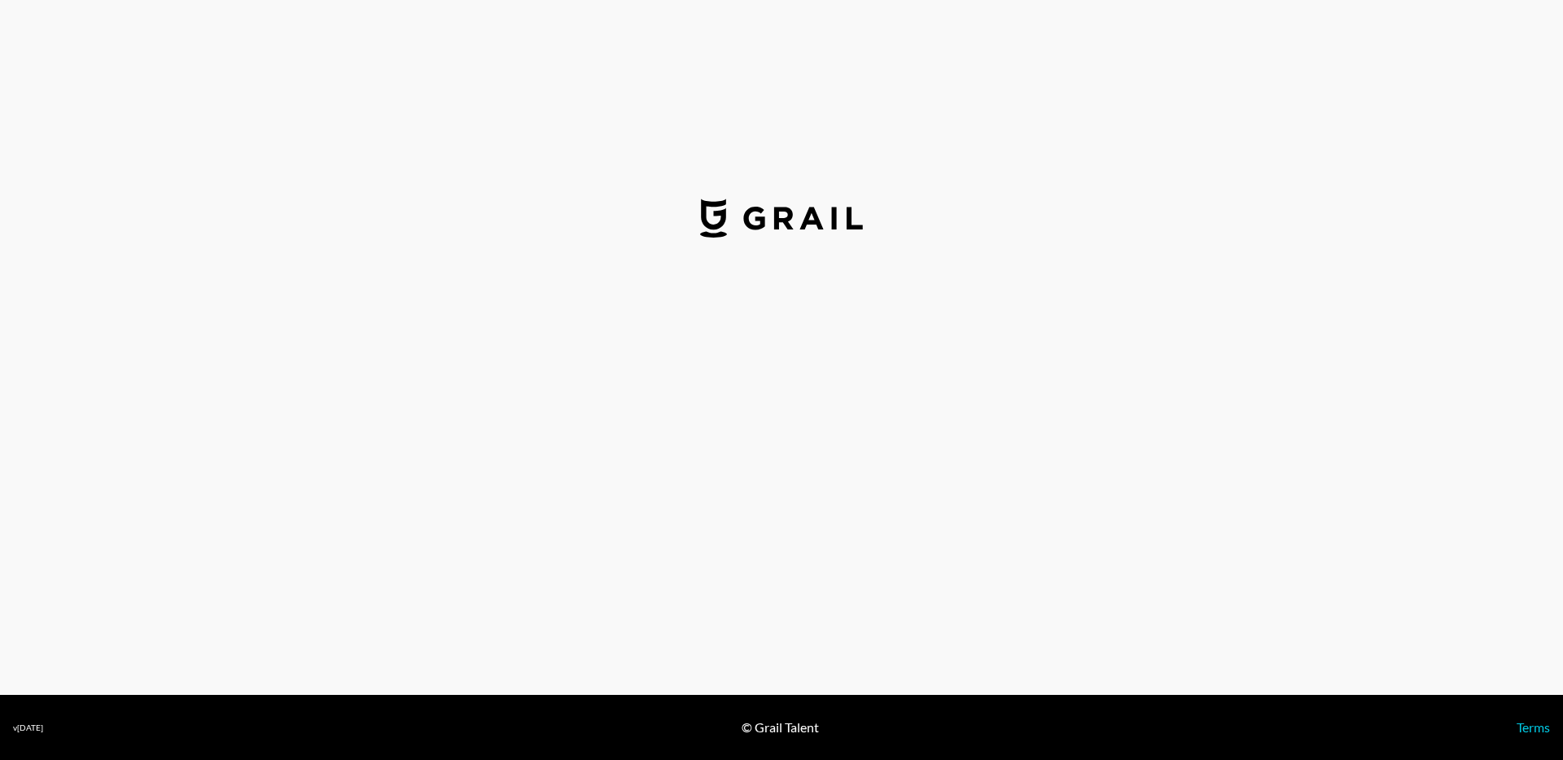
select select "USD"
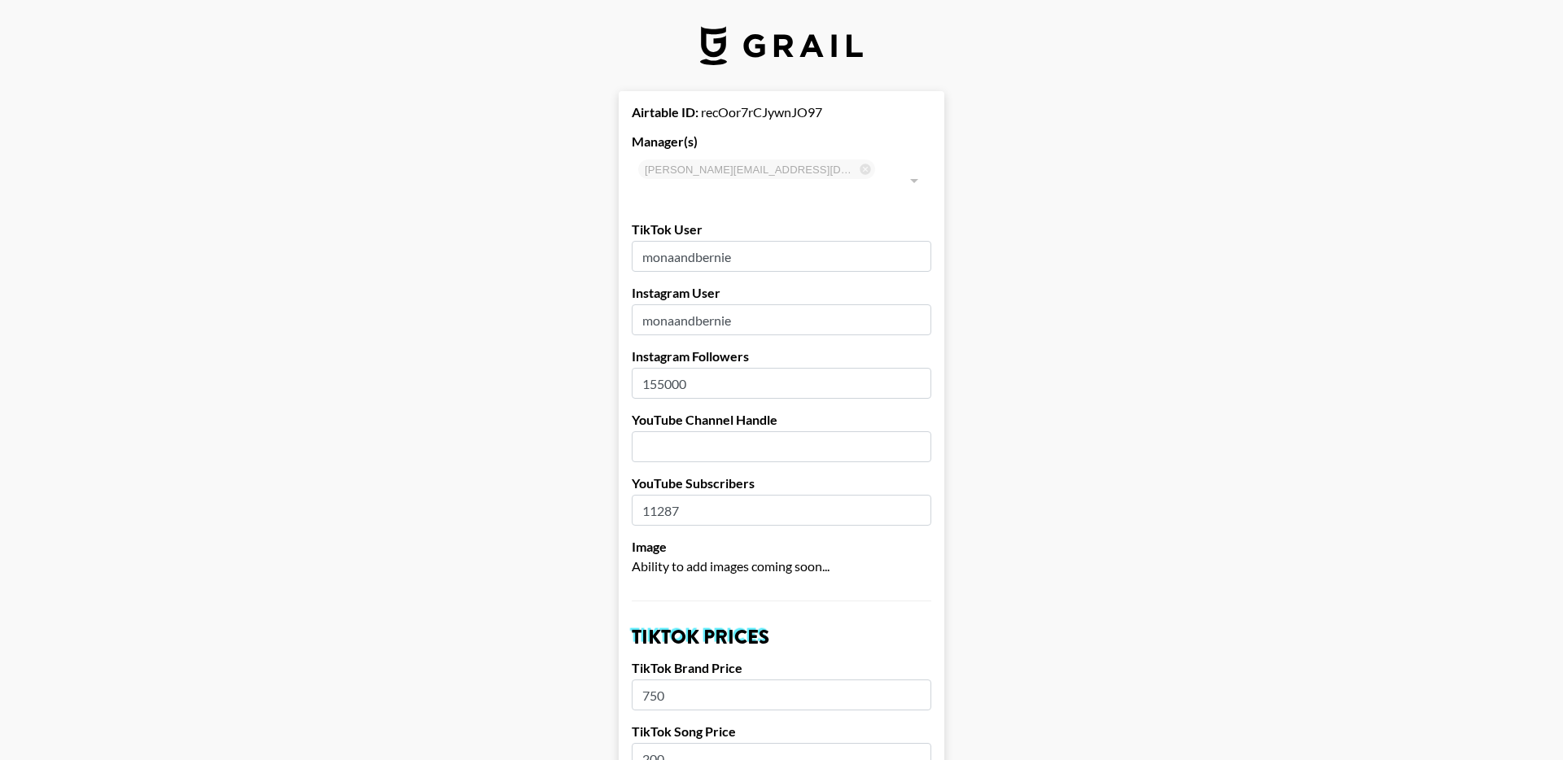
scroll to position [1448, 0]
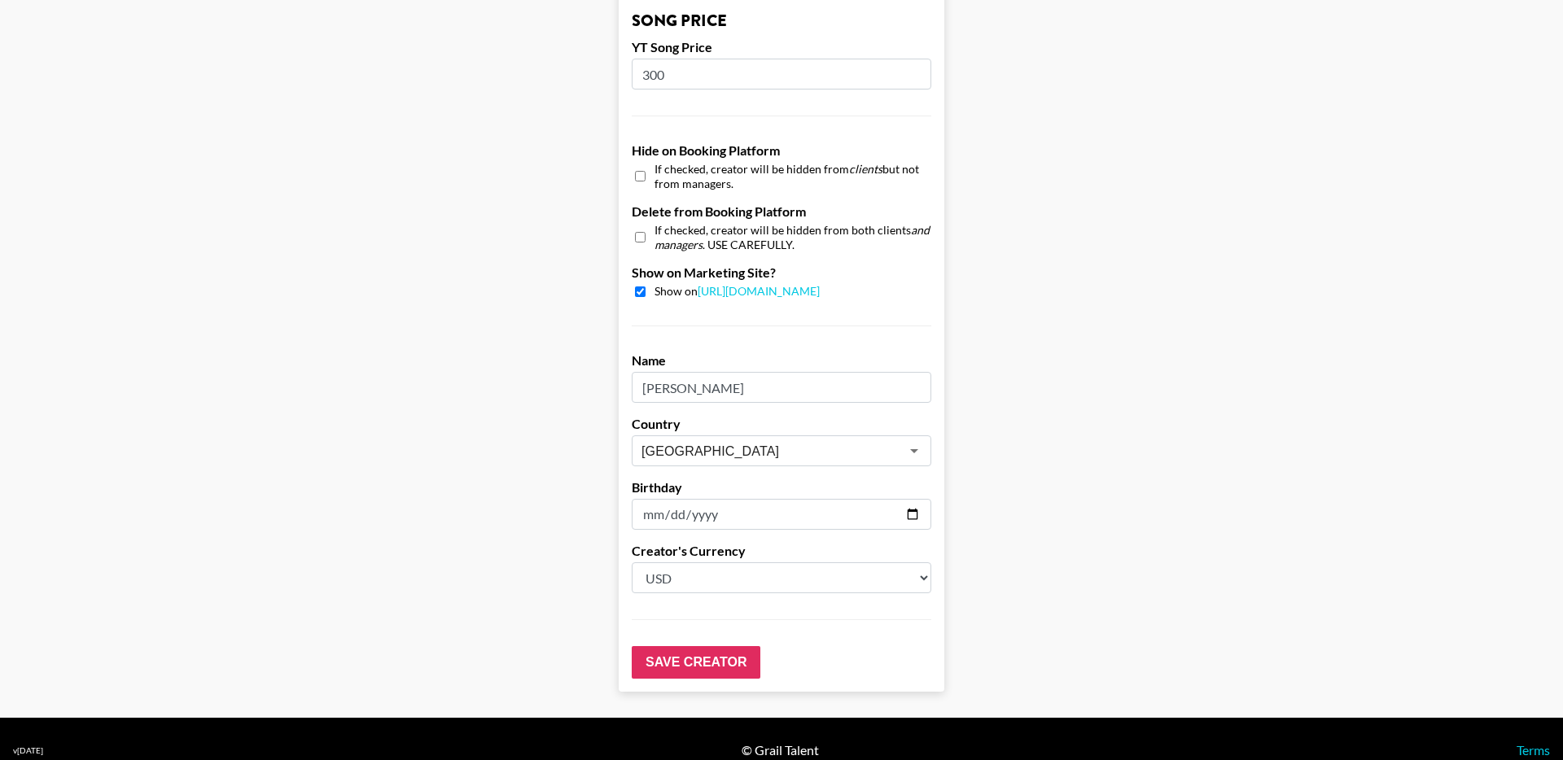
click at [639, 164] on input "checkbox" at bounding box center [640, 176] width 11 height 24
checkbox input "true"
click at [698, 646] on input "Save Creator" at bounding box center [696, 662] width 129 height 33
click at [692, 646] on input "Save Creator" at bounding box center [696, 662] width 129 height 33
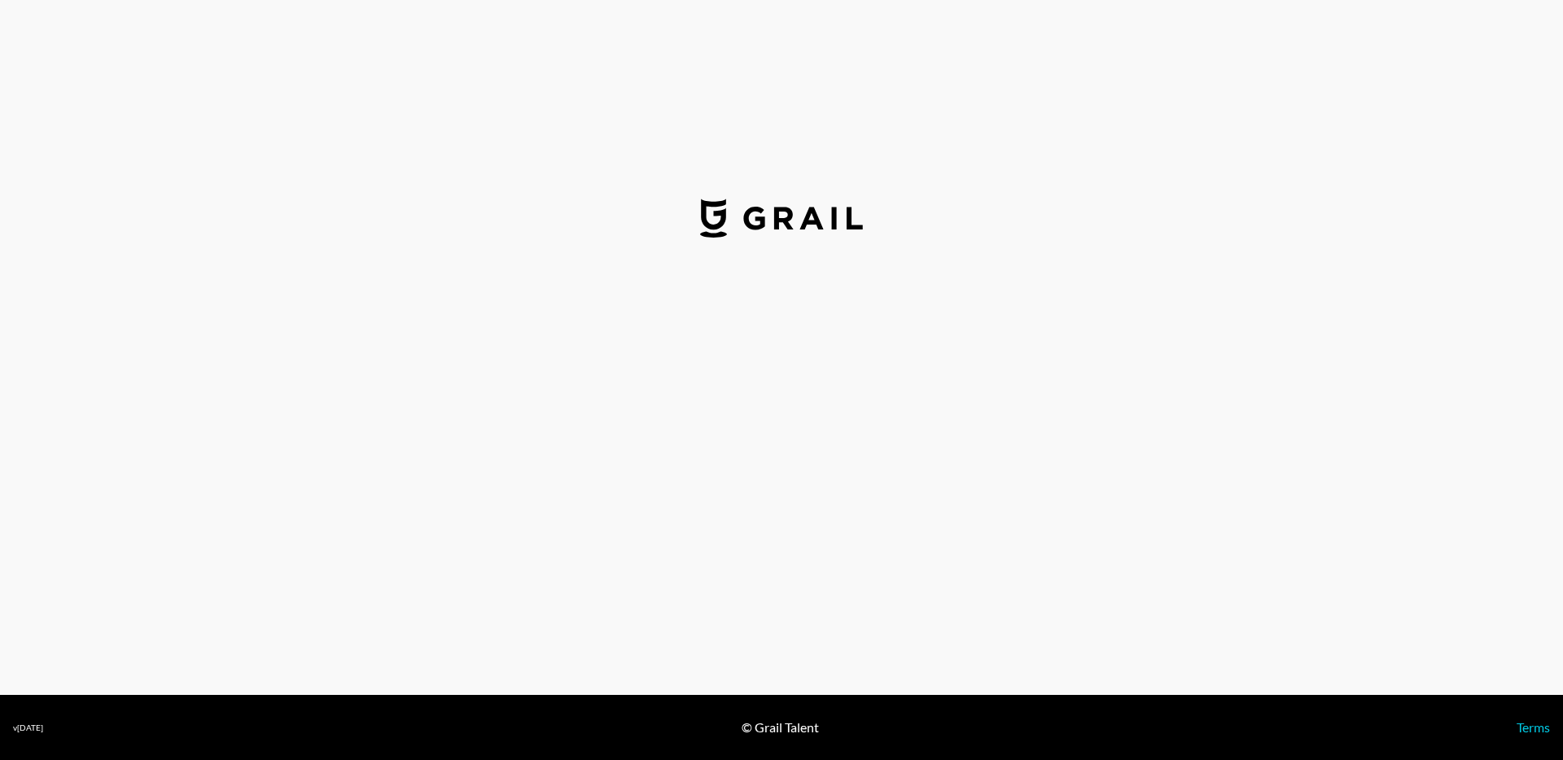
select select "GBP"
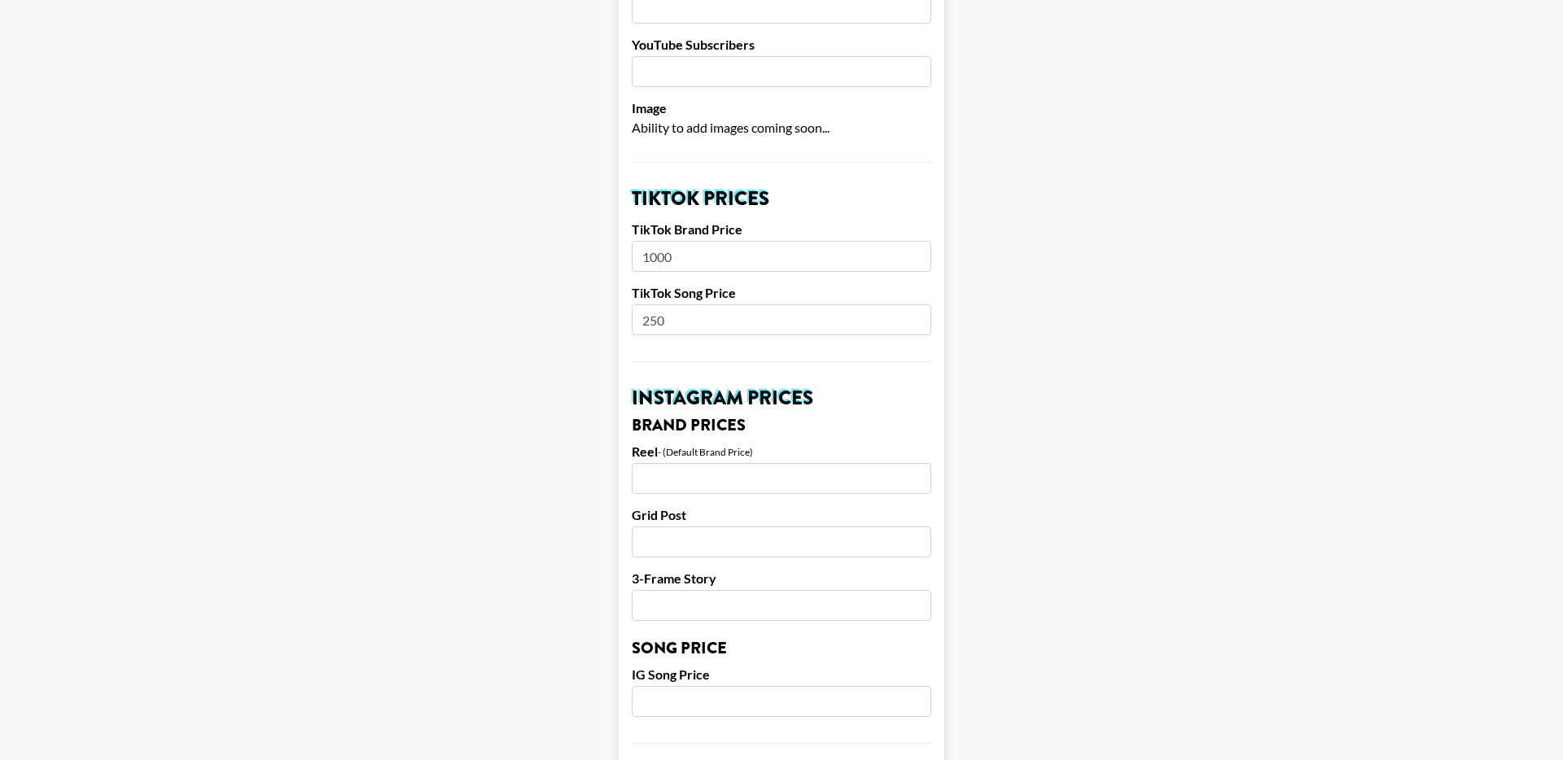
scroll to position [1323, 0]
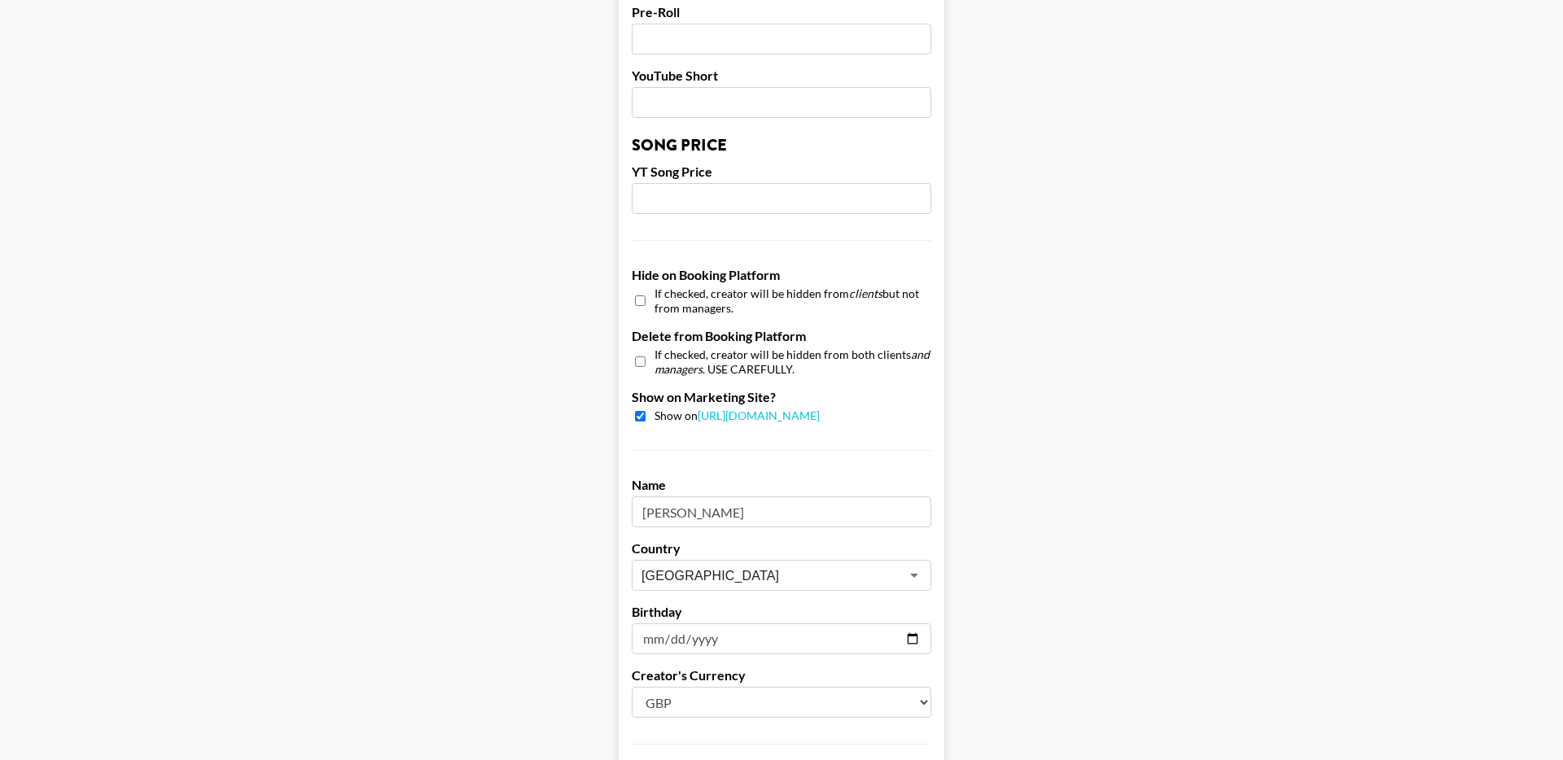
click at [641, 289] on input "checkbox" at bounding box center [640, 301] width 11 height 24
checkbox input "true"
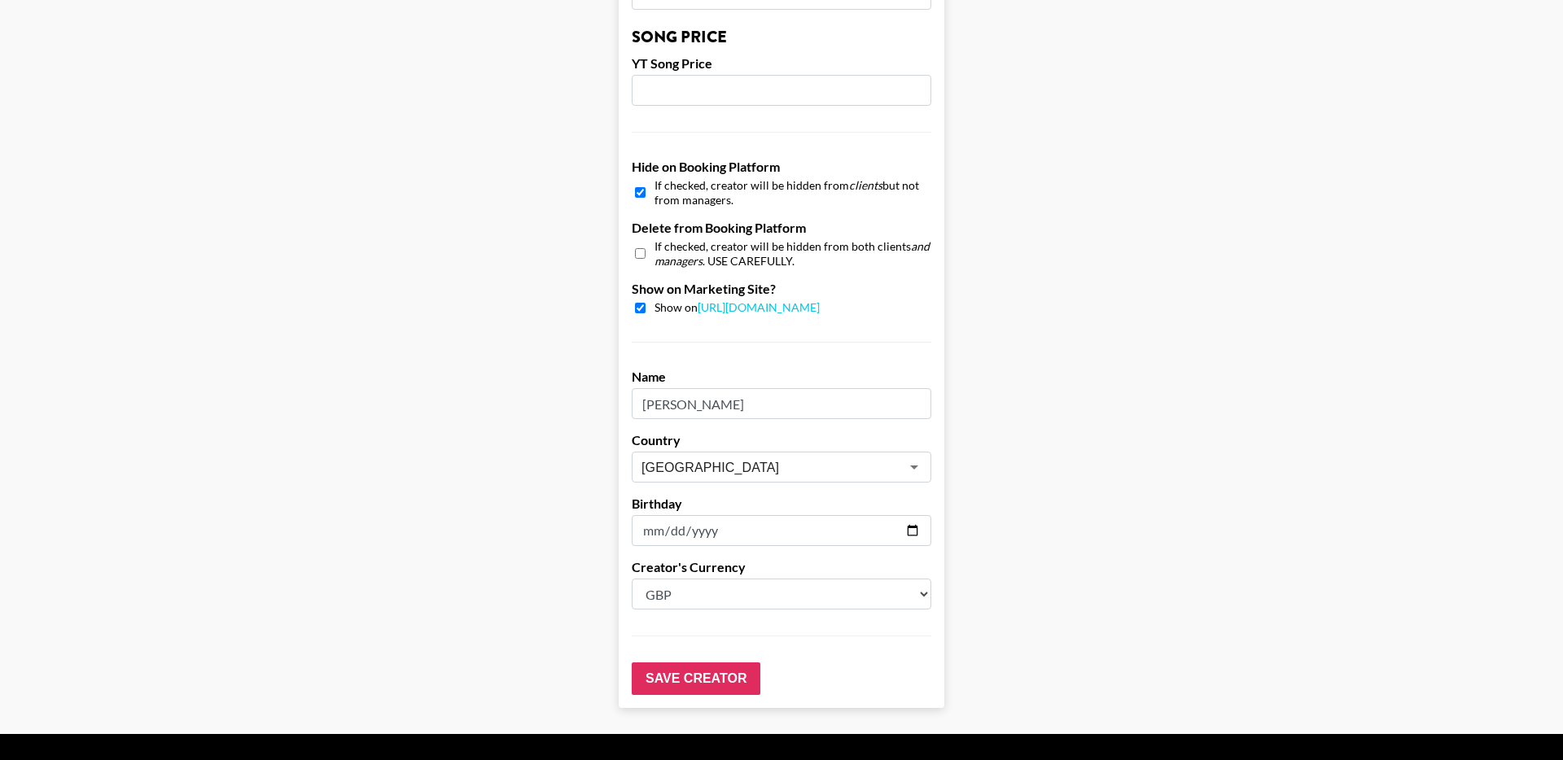
scroll to position [1445, 0]
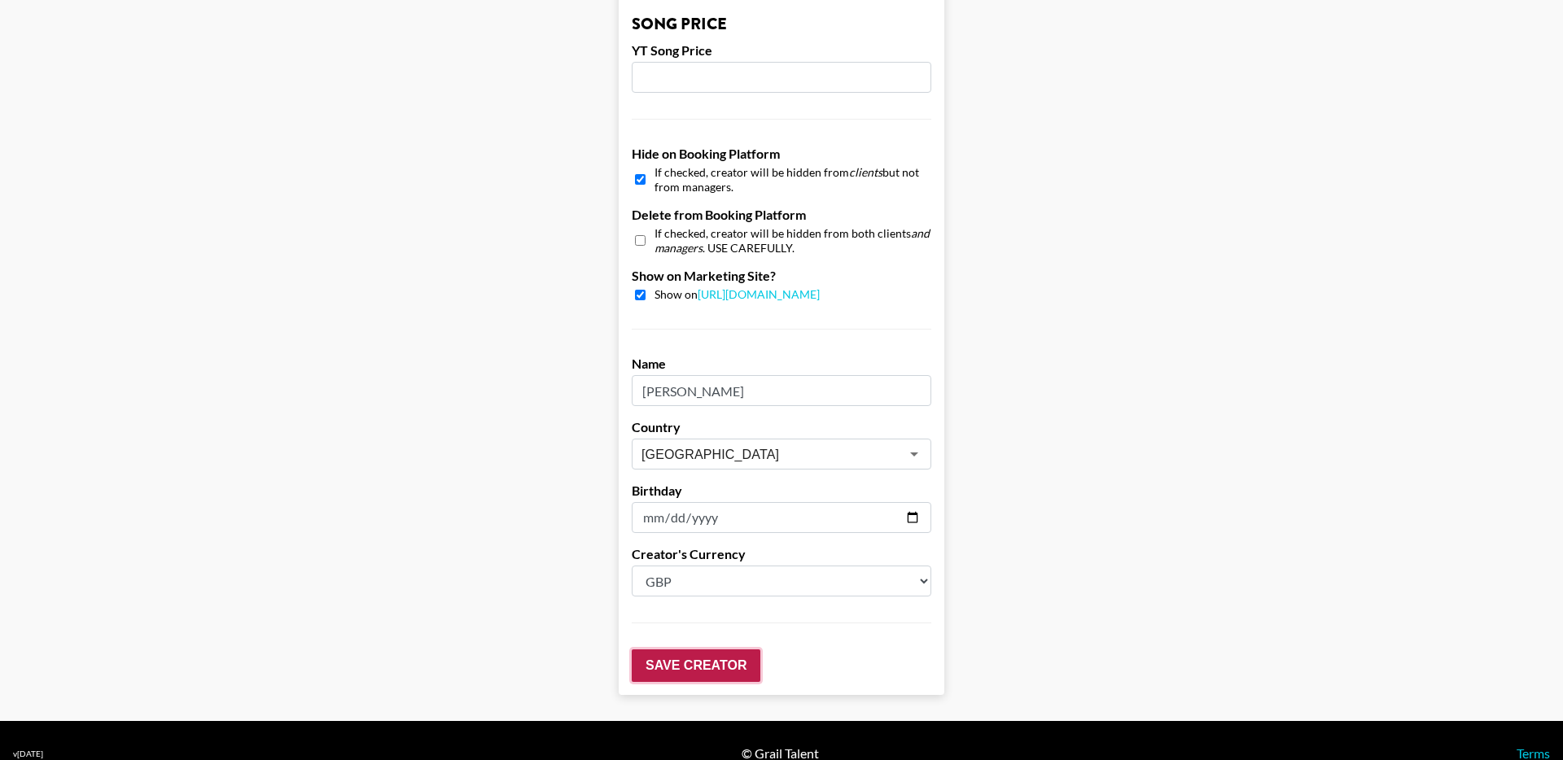
click at [705, 649] on input "Save Creator" at bounding box center [696, 665] width 129 height 33
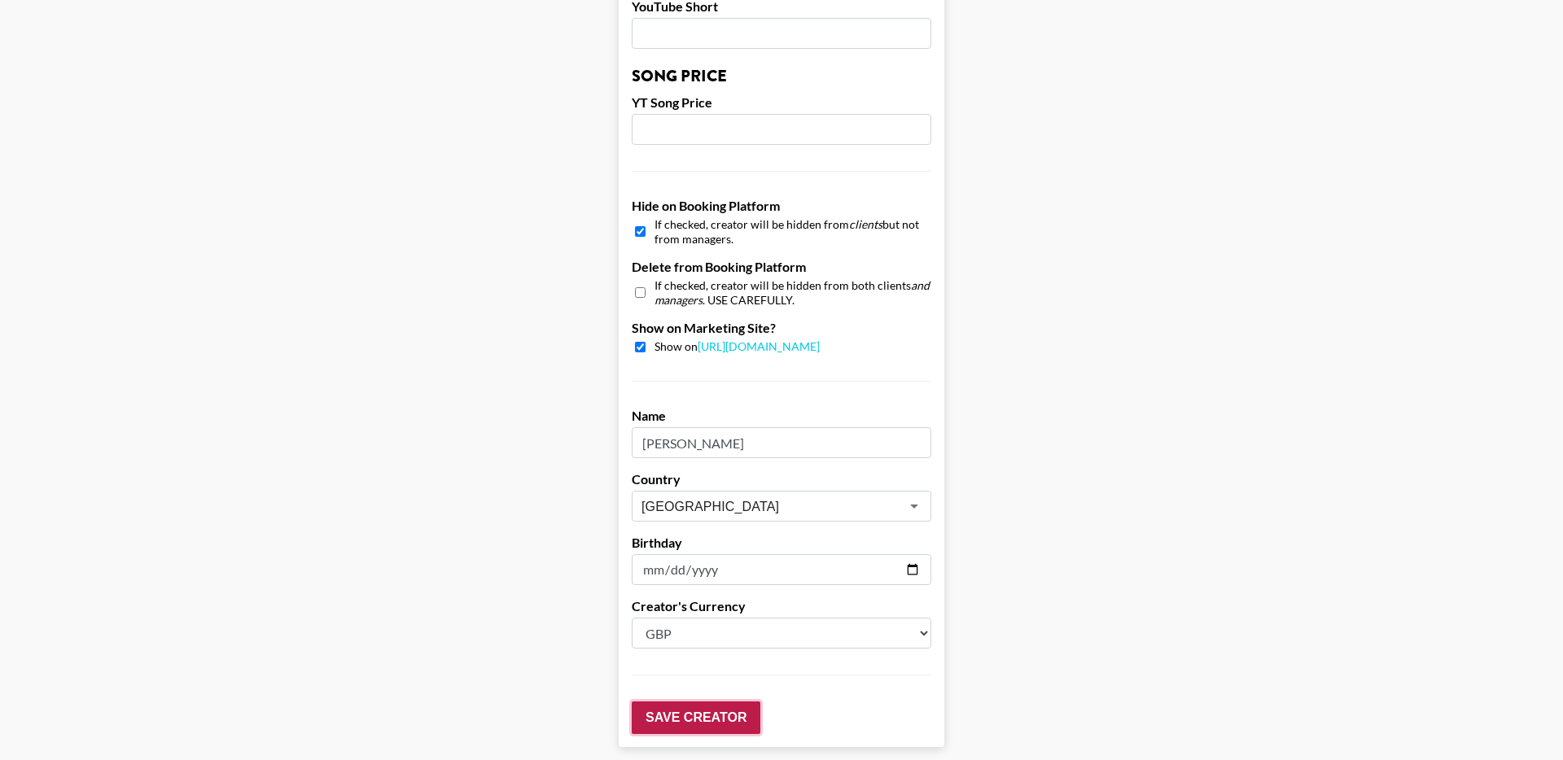
click at [683, 702] on input "Save Creator" at bounding box center [696, 718] width 129 height 33
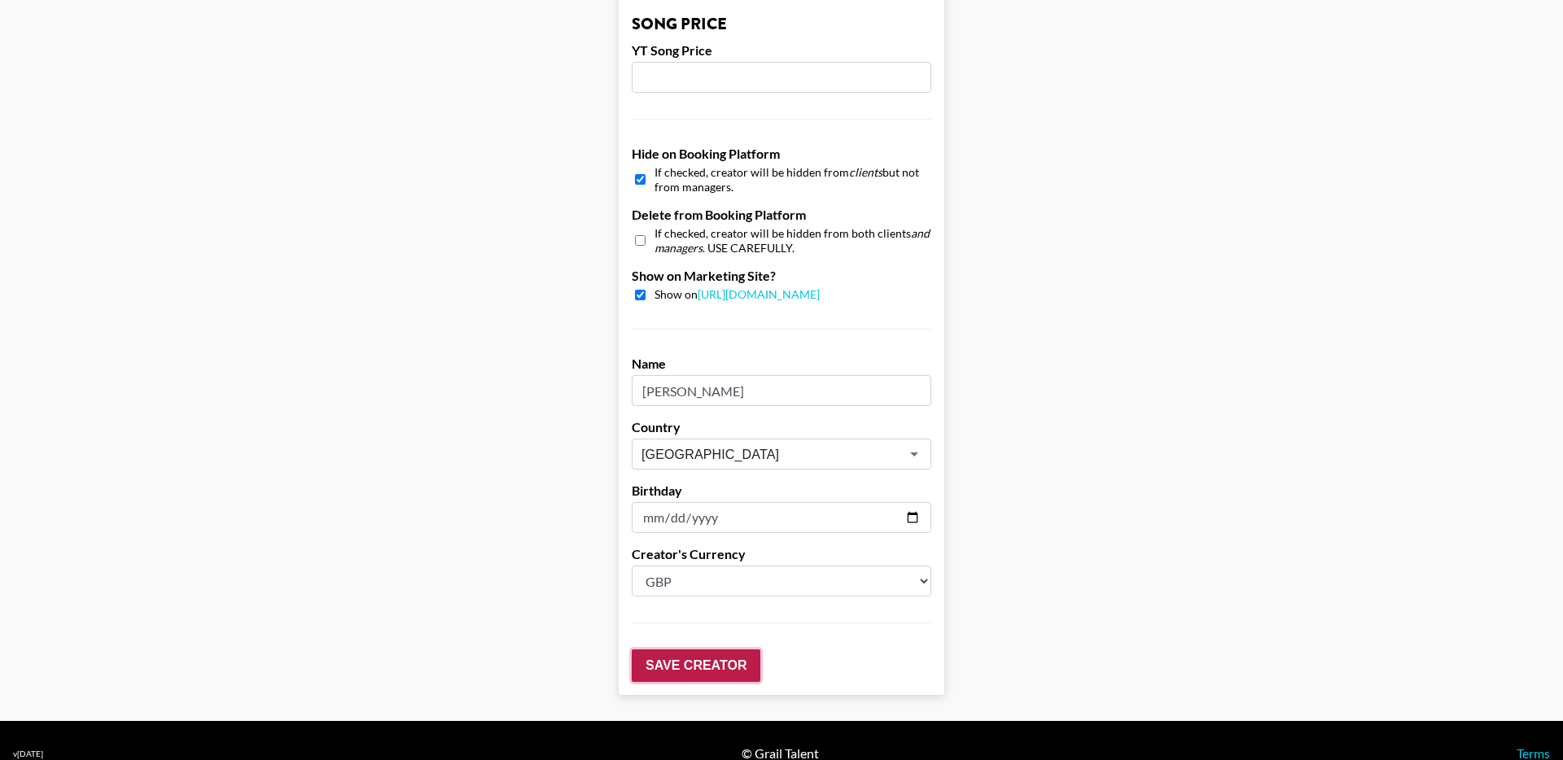
scroll to position [91, 0]
